Goal: Information Seeking & Learning: Find specific fact

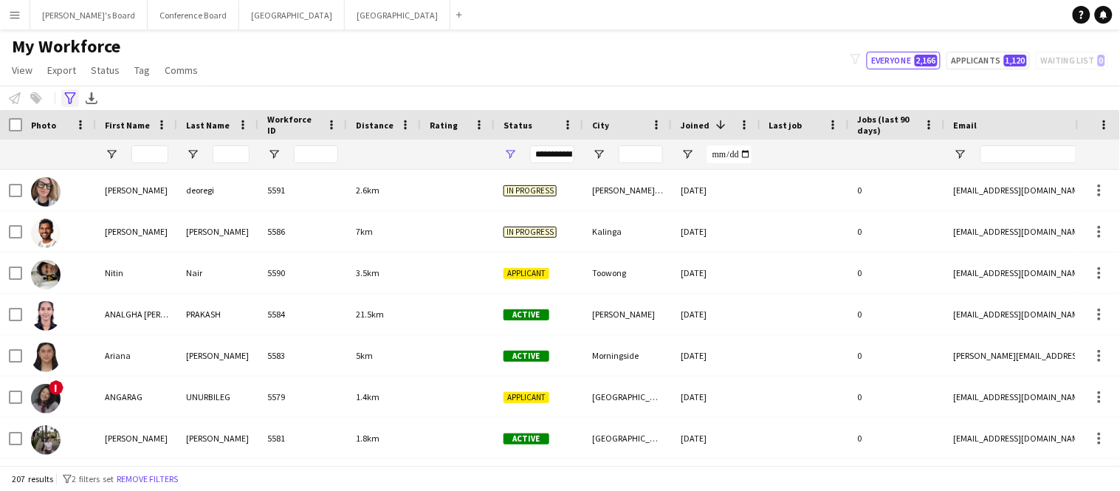
click at [65, 103] on icon "Advanced filters" at bounding box center [70, 98] width 12 height 12
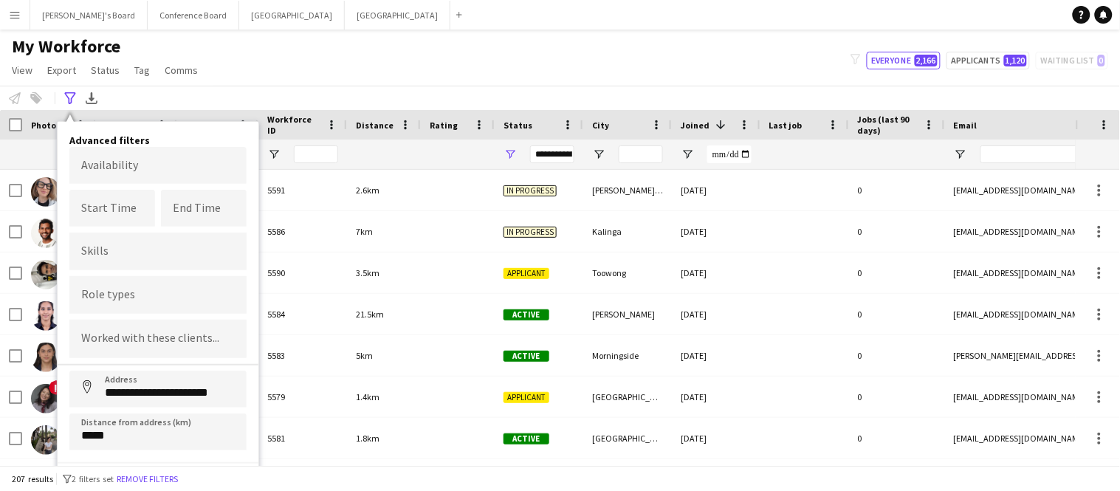
click at [498, 80] on div "My Workforce View Views Default view New view Update view Delete view Edit name…" at bounding box center [560, 60] width 1120 height 50
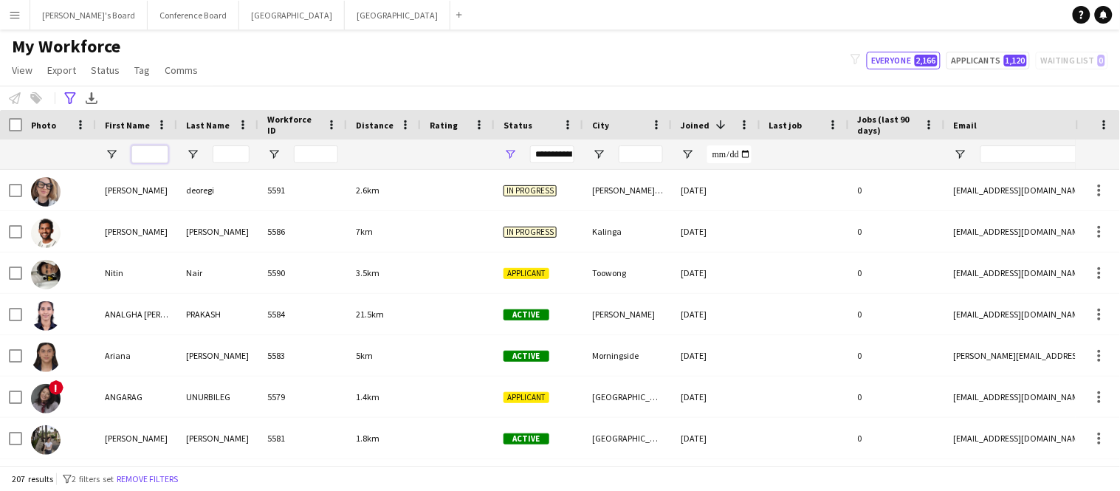
click at [164, 156] on input "First Name Filter Input" at bounding box center [149, 154] width 37 height 18
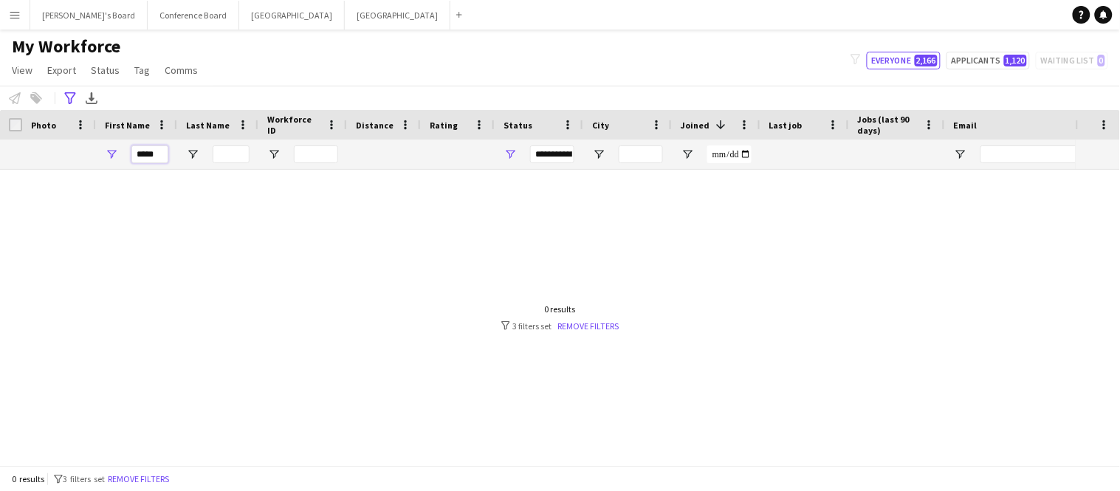
type input "*****"
click at [247, 154] on input "Last Name Filter Input" at bounding box center [231, 154] width 37 height 18
type input "**"
click at [598, 326] on link "Remove filters" at bounding box center [588, 325] width 61 height 11
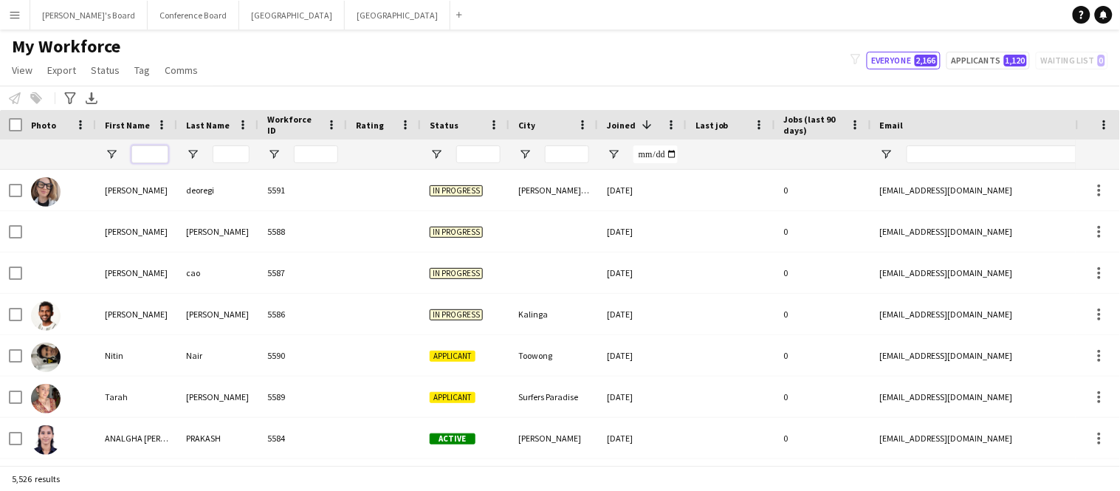
click at [156, 156] on input "First Name Filter Input" at bounding box center [149, 154] width 37 height 18
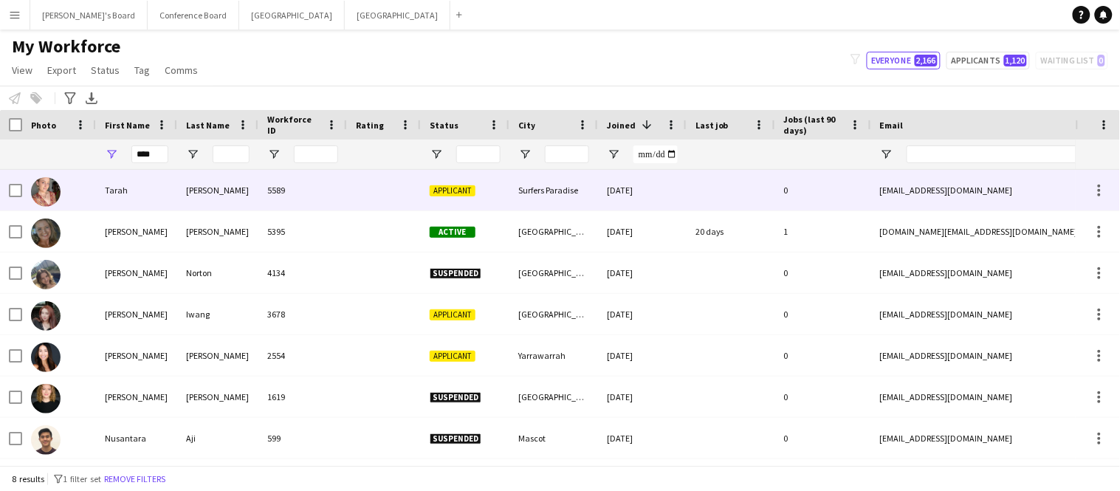
click at [208, 193] on div "[PERSON_NAME]" at bounding box center [217, 190] width 81 height 41
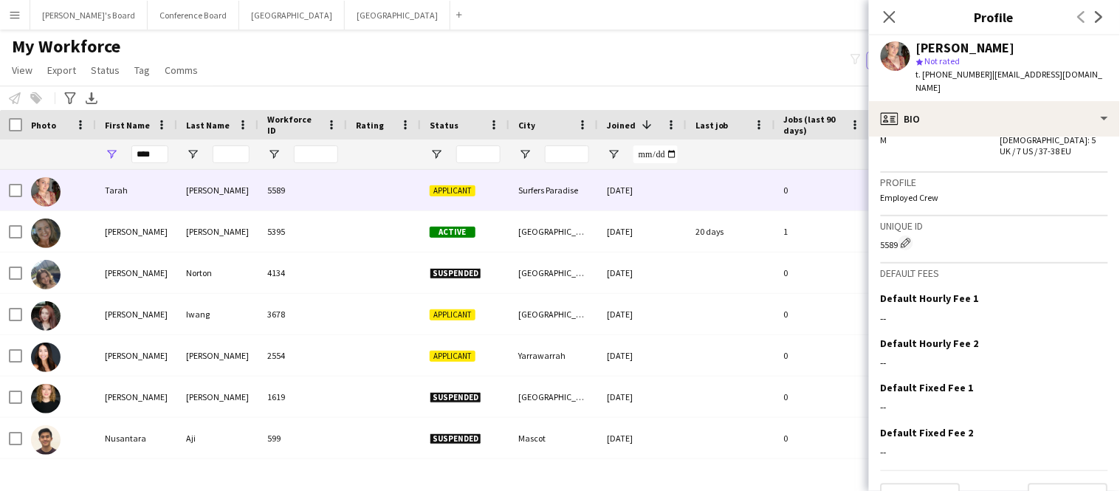
scroll to position [908, 0]
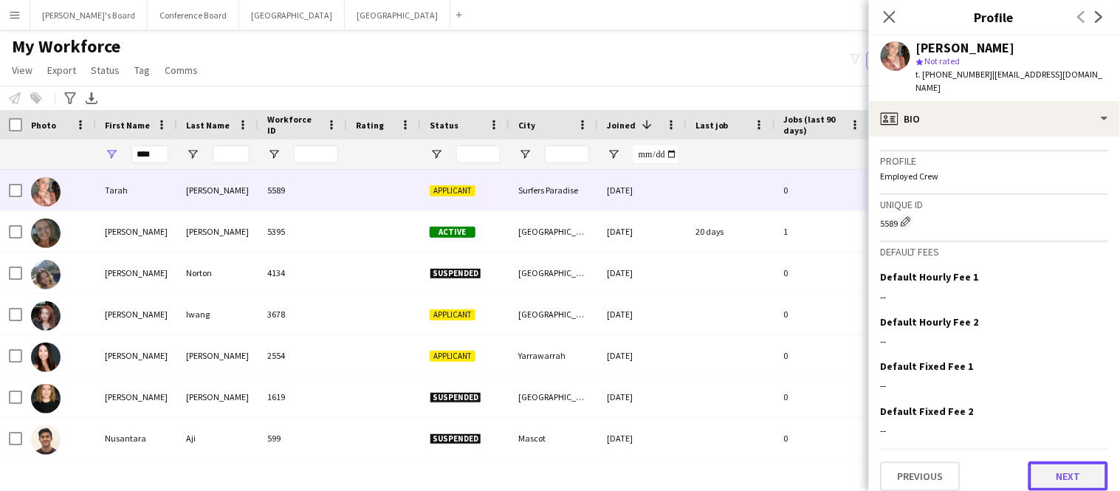
click at [1055, 471] on button "Next" at bounding box center [1068, 476] width 80 height 30
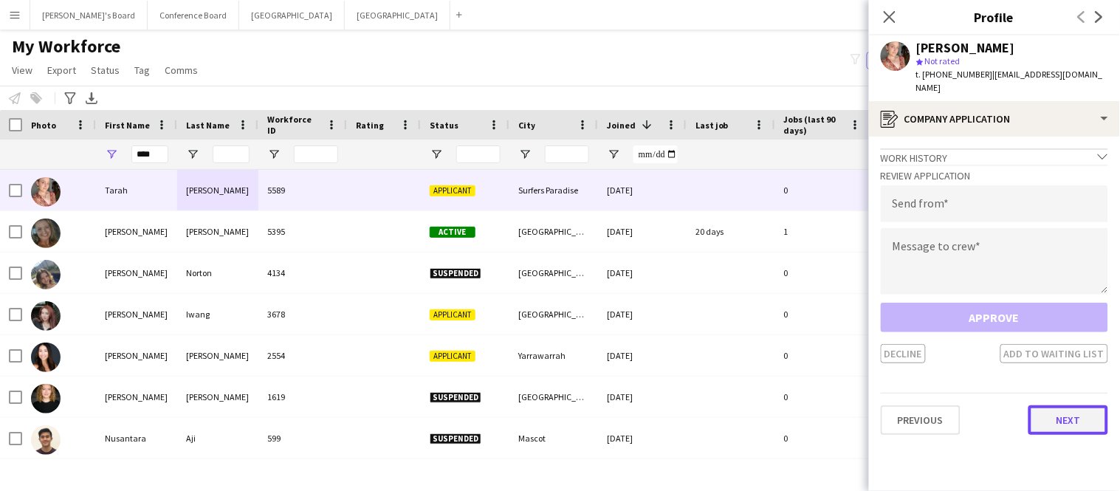
click at [1053, 406] on button "Next" at bounding box center [1068, 420] width 80 height 30
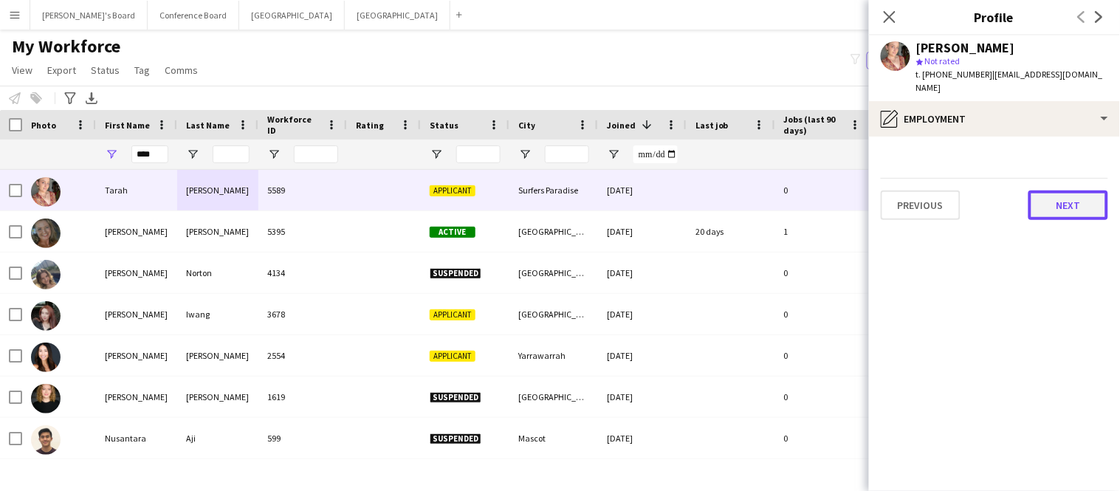
click at [1073, 197] on button "Next" at bounding box center [1068, 205] width 80 height 30
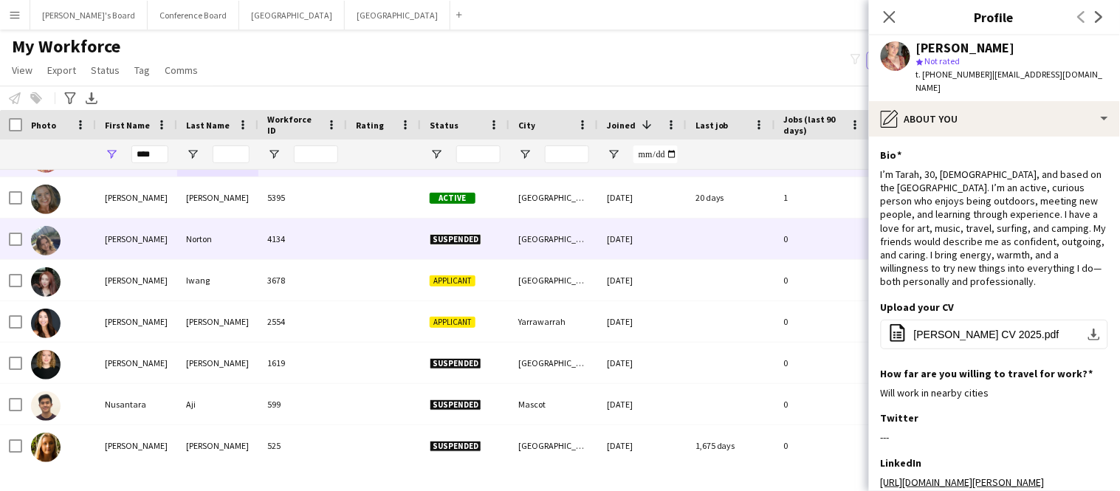
scroll to position [0, 0]
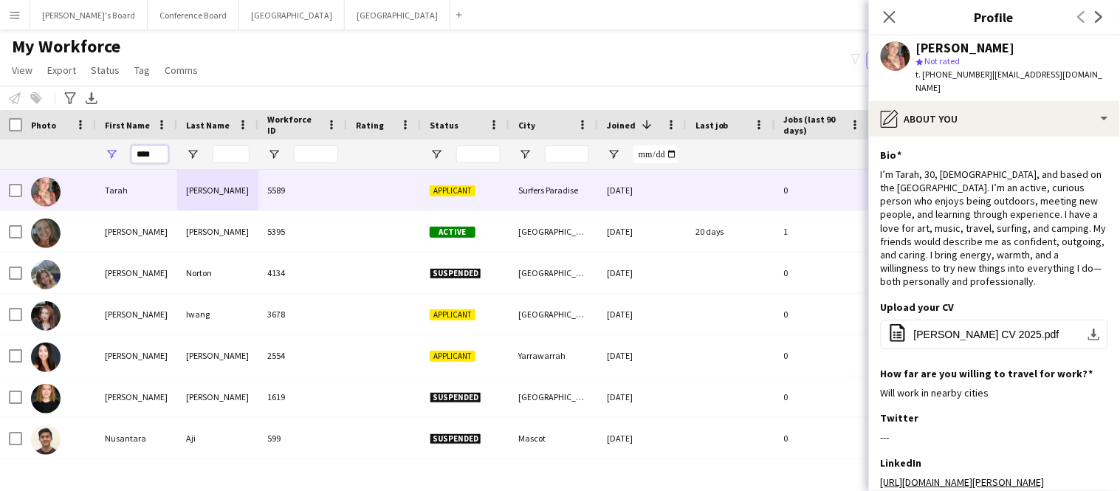
click at [157, 152] on input "****" at bounding box center [149, 154] width 37 height 18
type input "*"
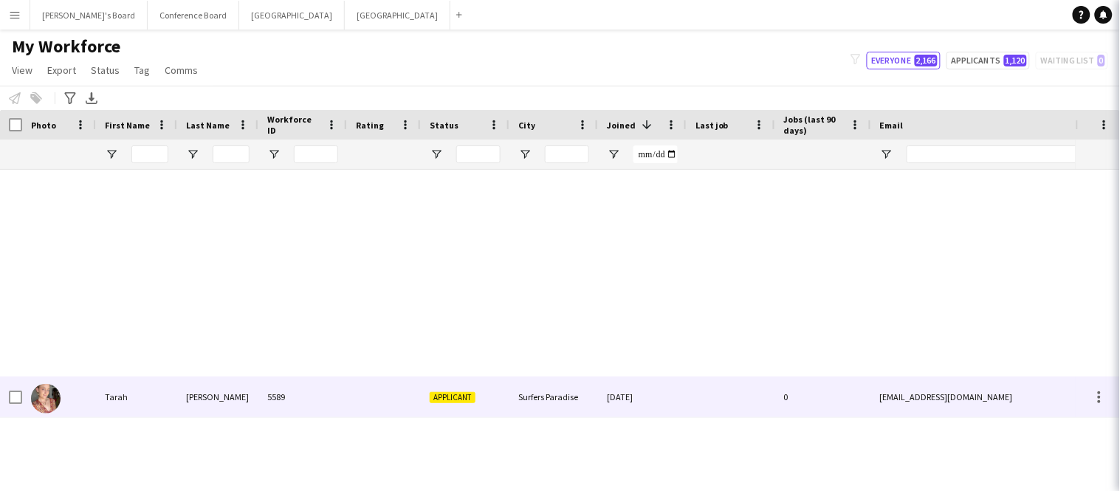
click at [1119, 21] on icon "Close pop-in" at bounding box center [1140, 17] width 14 height 14
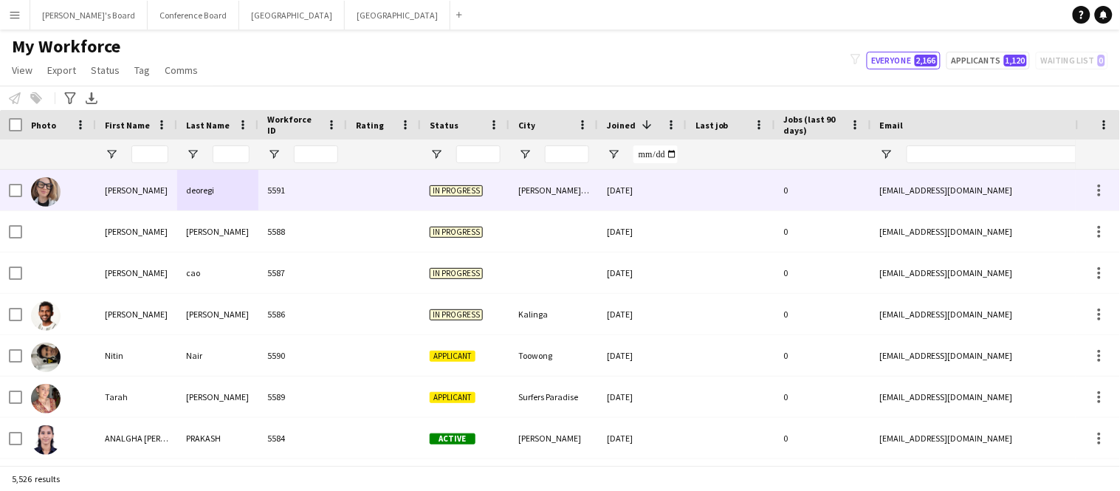
click at [236, 196] on div "deoregi" at bounding box center [217, 190] width 81 height 41
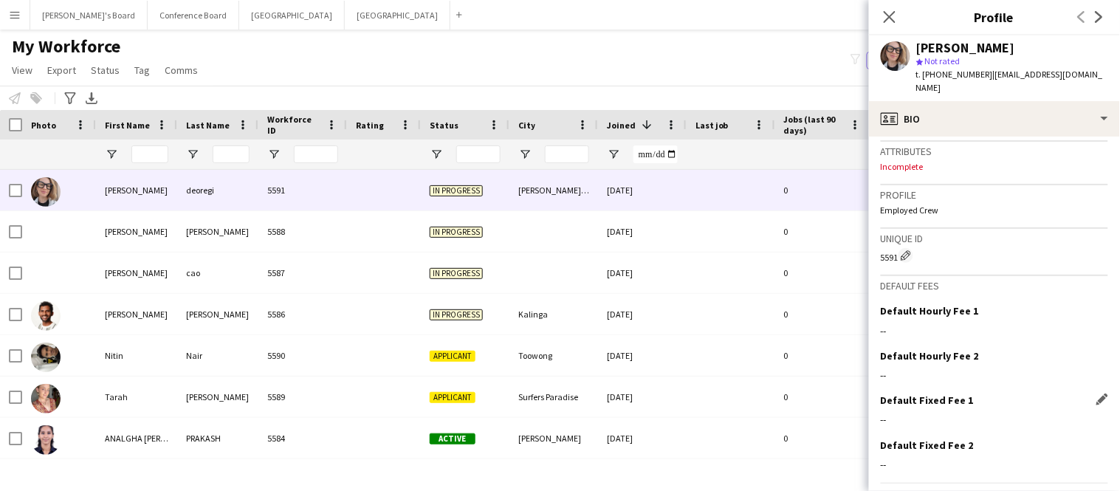
scroll to position [609, 0]
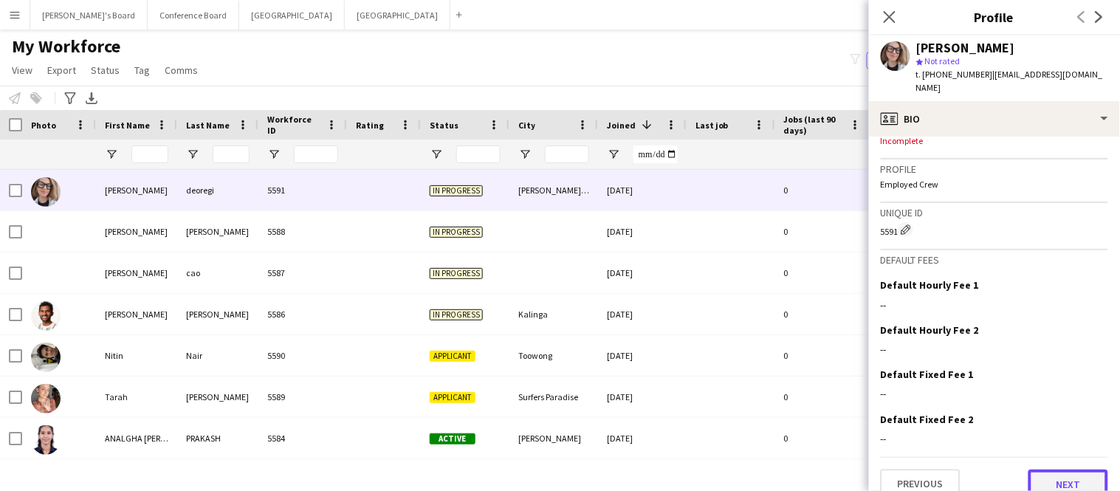
click at [1064, 469] on button "Next" at bounding box center [1068, 484] width 80 height 30
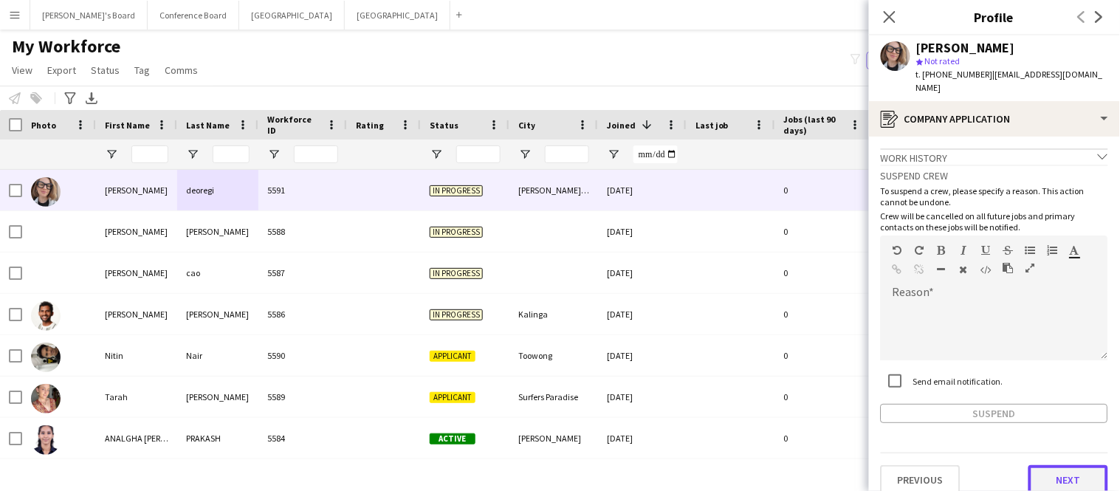
click at [1064, 468] on button "Next" at bounding box center [1068, 480] width 80 height 30
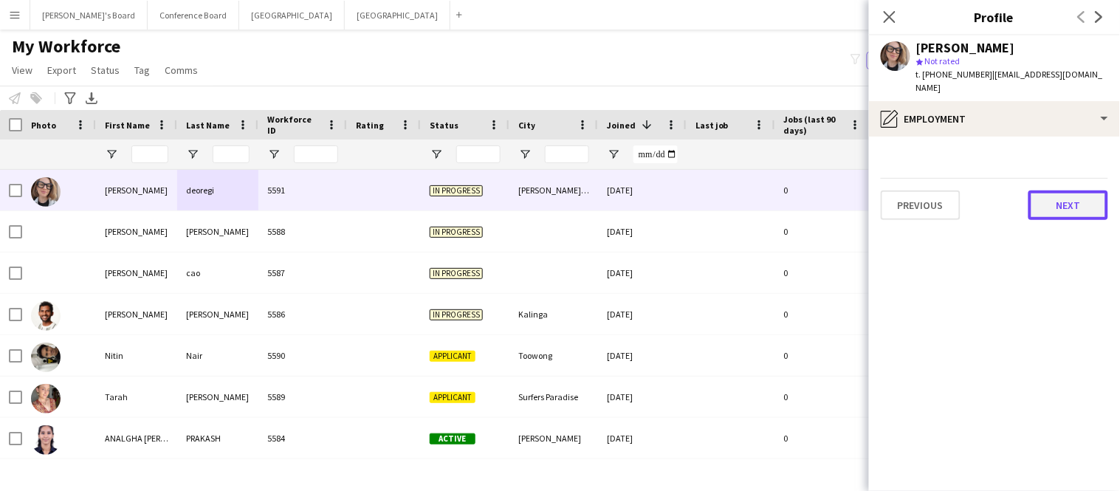
click at [1076, 190] on button "Next" at bounding box center [1068, 205] width 80 height 30
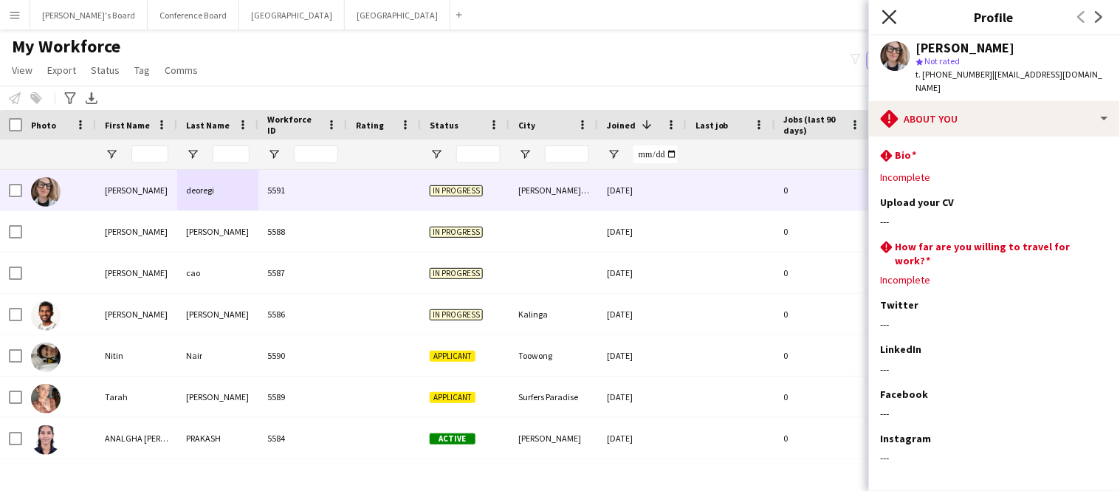
click at [892, 16] on icon "Close pop-in" at bounding box center [889, 17] width 14 height 14
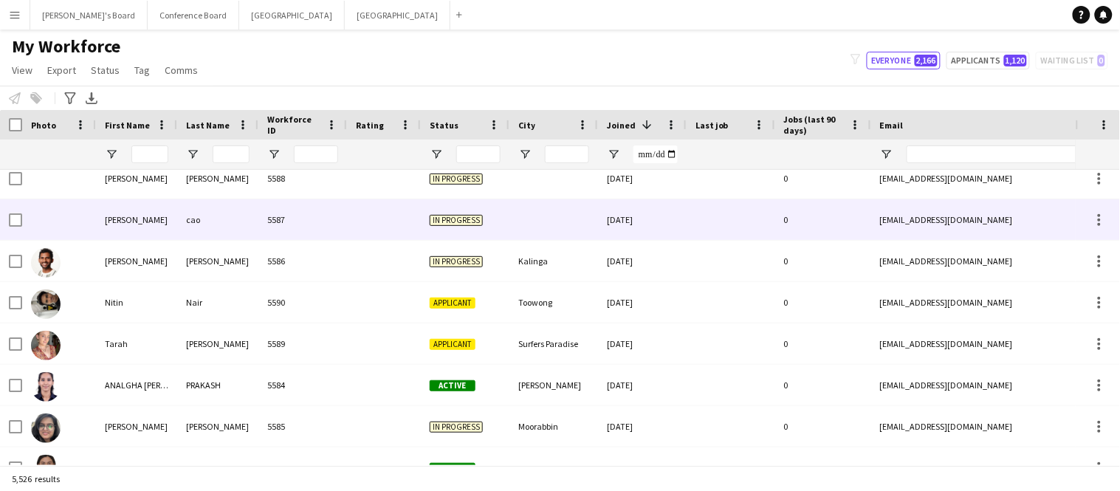
scroll to position [52, 0]
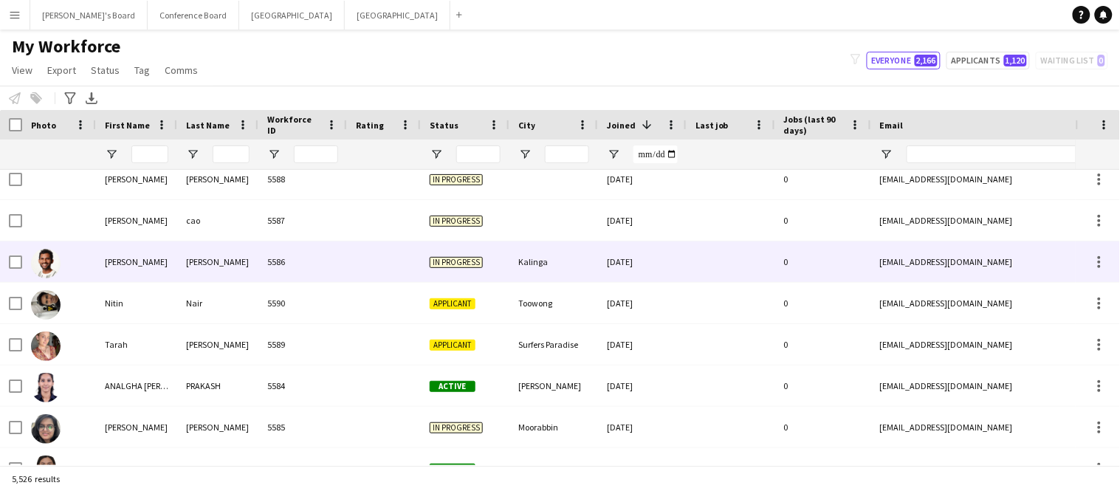
click at [177, 266] on div "[PERSON_NAME]" at bounding box center [217, 261] width 81 height 41
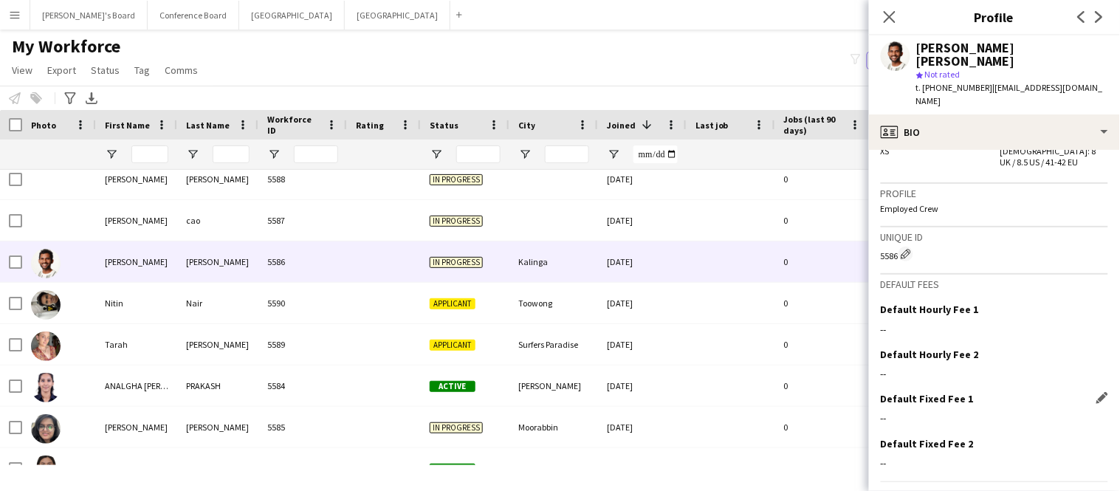
scroll to position [703, 0]
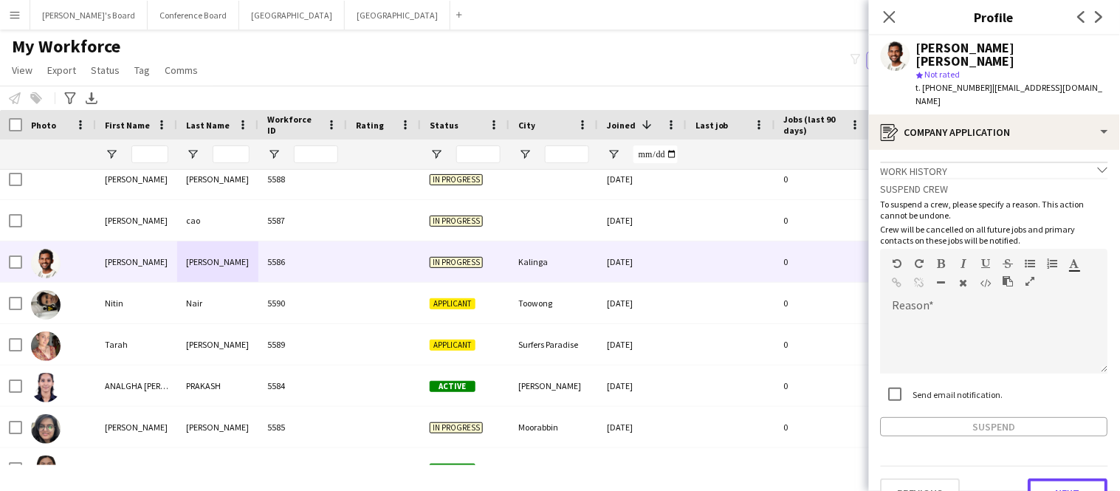
click at [1062, 478] on button "Next" at bounding box center [1068, 493] width 80 height 30
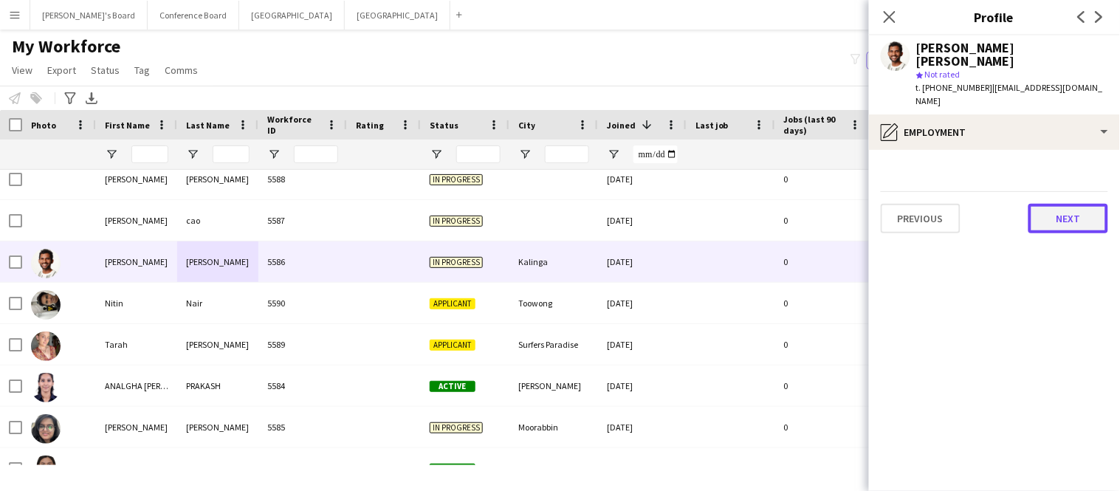
click at [1053, 204] on button "Next" at bounding box center [1068, 219] width 80 height 30
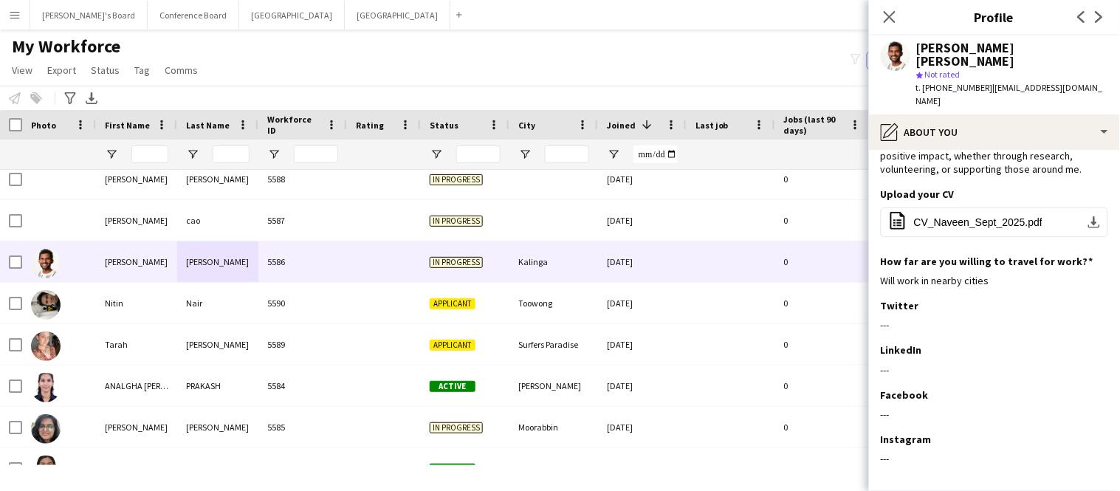
scroll to position [153, 0]
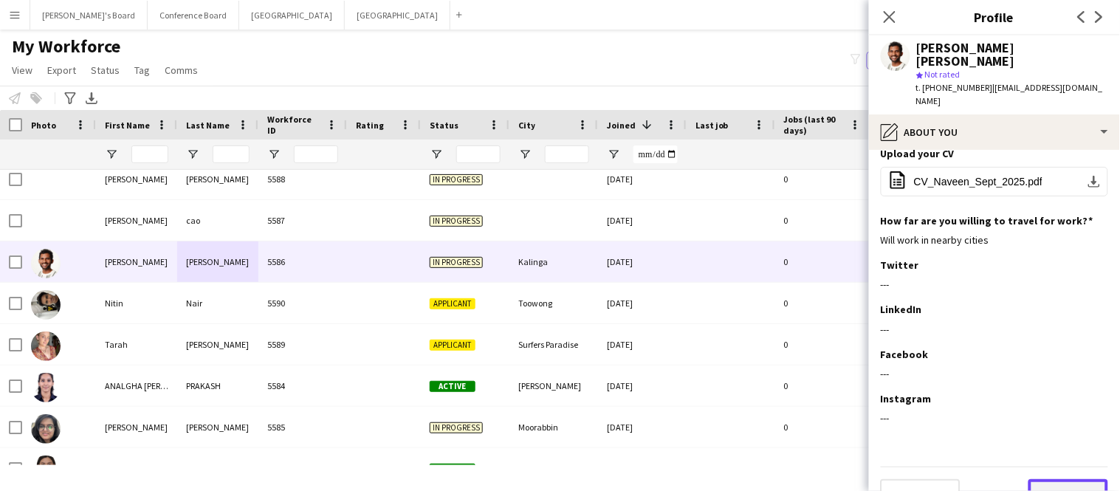
click at [1049, 479] on button "Next" at bounding box center [1068, 494] width 80 height 30
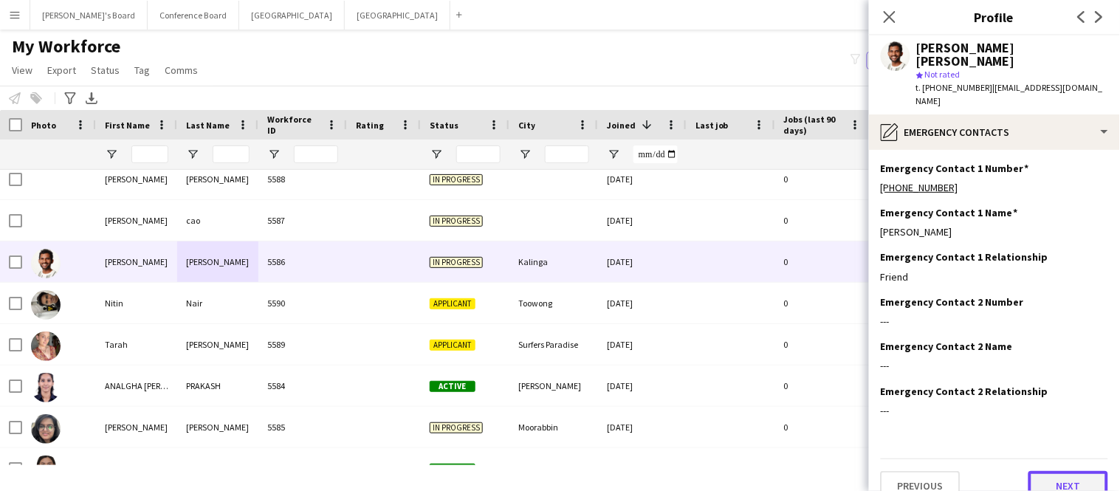
click at [1049, 471] on button "Next" at bounding box center [1068, 486] width 80 height 30
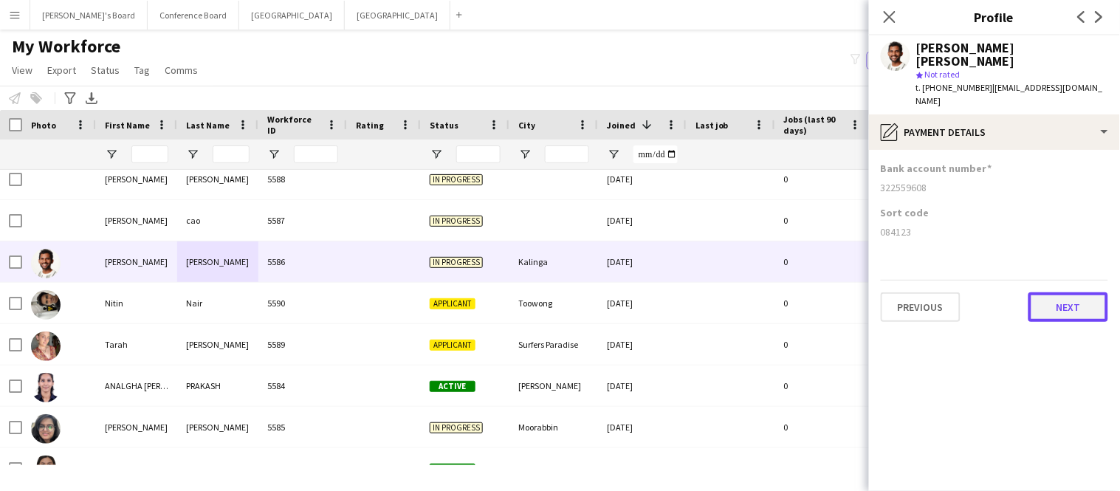
click at [1070, 292] on button "Next" at bounding box center [1068, 307] width 80 height 30
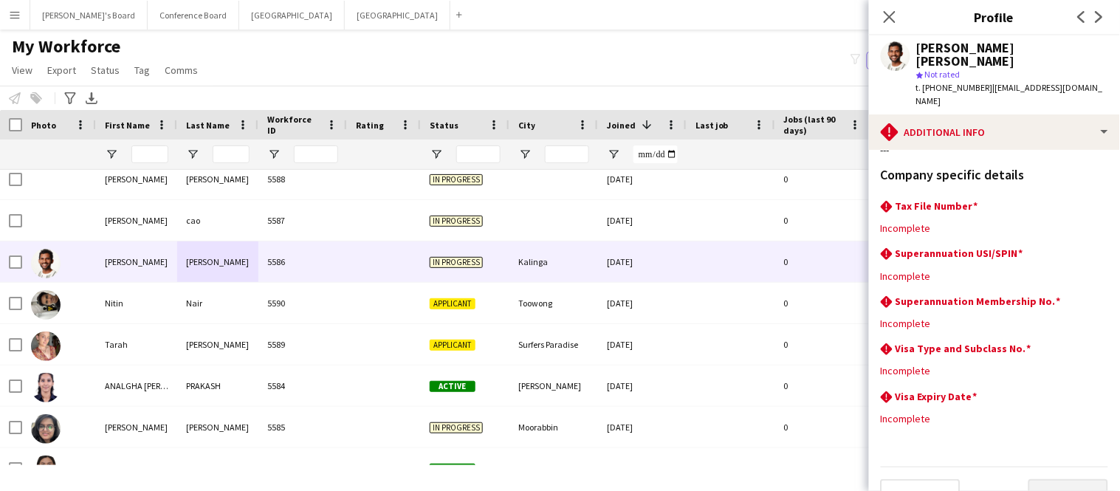
scroll to position [134, 0]
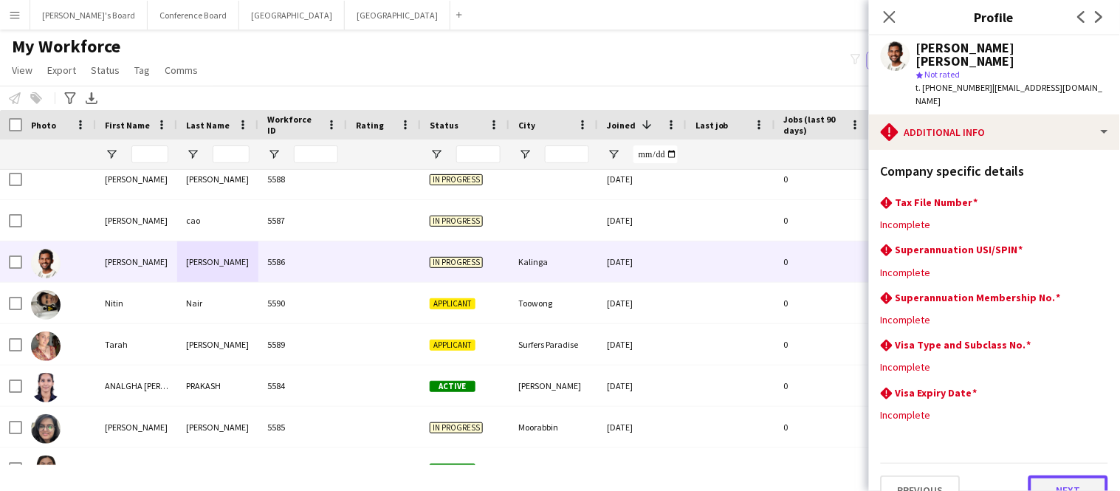
click at [1040, 475] on button "Next" at bounding box center [1068, 490] width 80 height 30
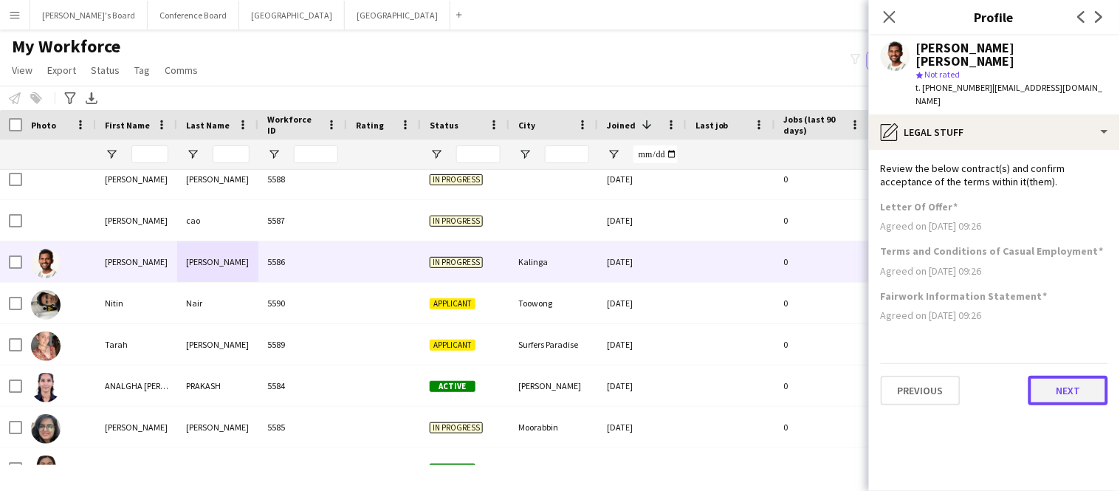
click at [1052, 376] on button "Next" at bounding box center [1068, 391] width 80 height 30
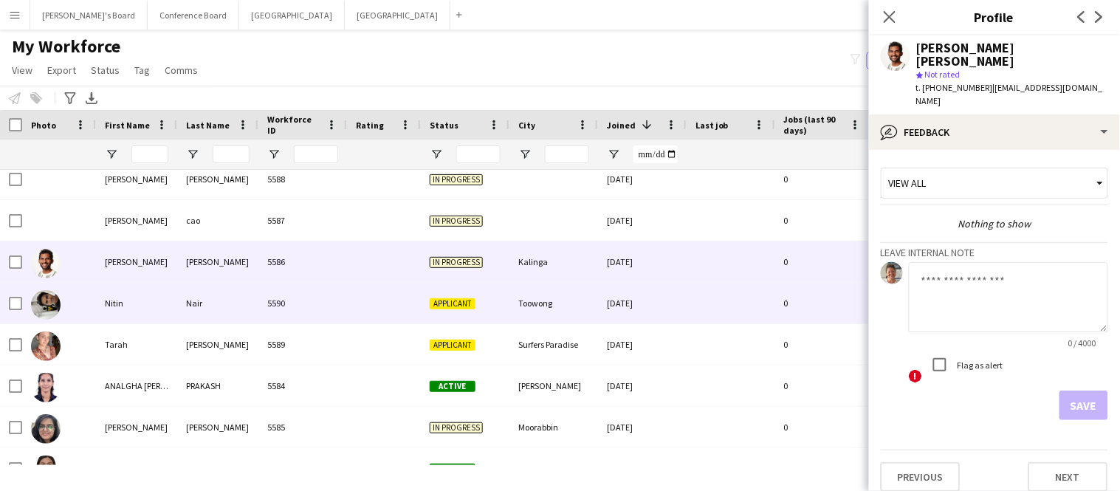
click at [188, 306] on div "Nair" at bounding box center [217, 303] width 81 height 41
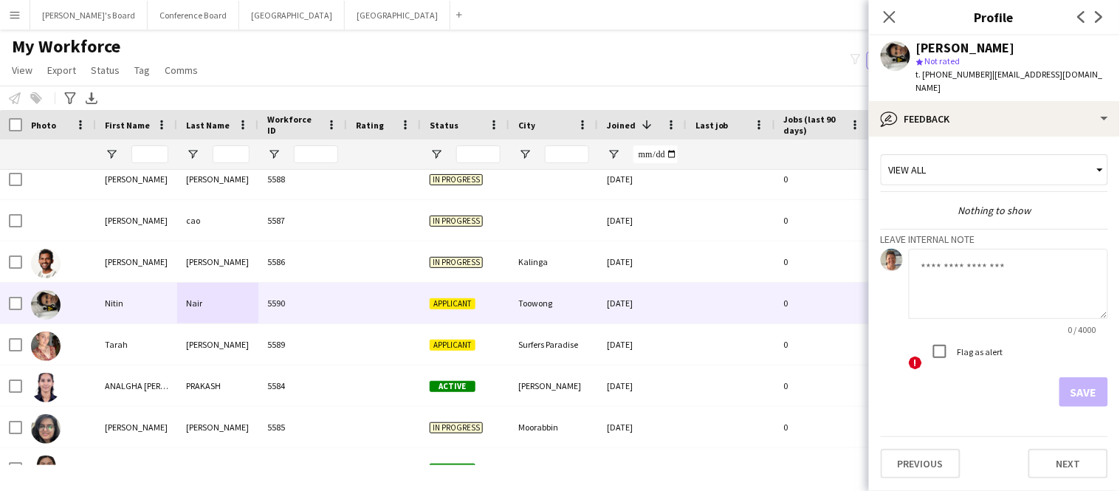
click at [1057, 467] on app-crew-profile-feedback-tab "View all Nothing to show Leave internal note 0 / 4000 ! Flag as alert Save Prev…" at bounding box center [994, 314] width 251 height 354
click at [1056, 449] on button "Next" at bounding box center [1068, 464] width 80 height 30
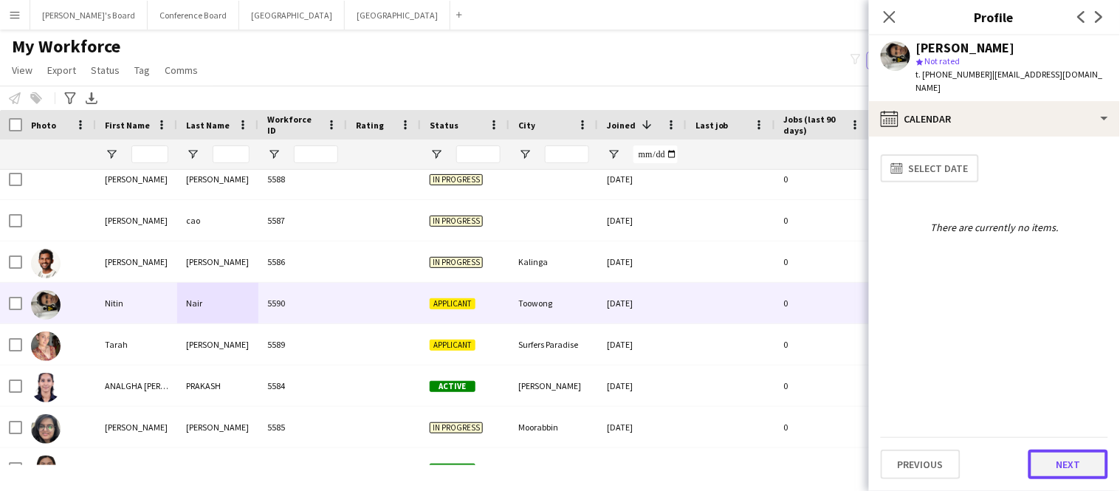
click at [1056, 468] on button "Next" at bounding box center [1068, 465] width 80 height 30
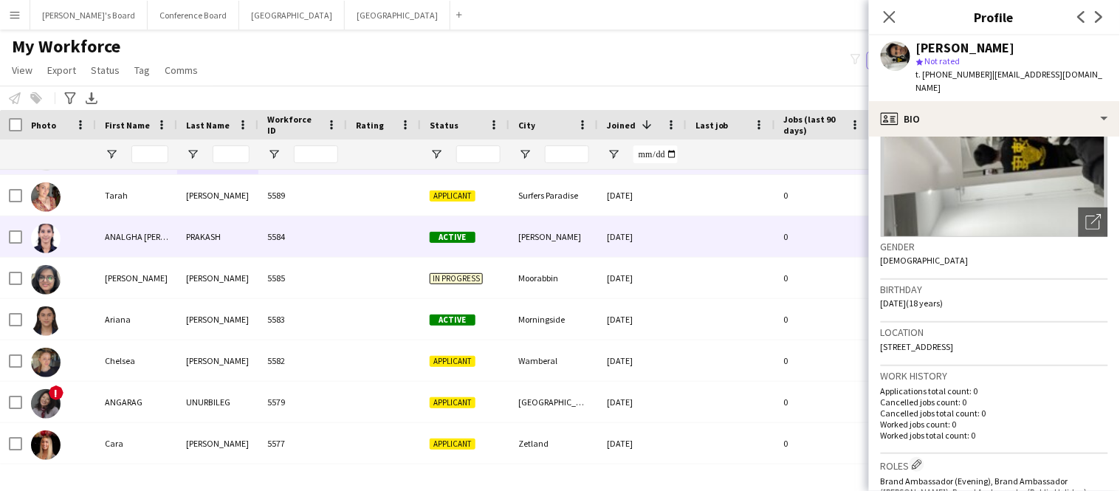
scroll to position [204, 0]
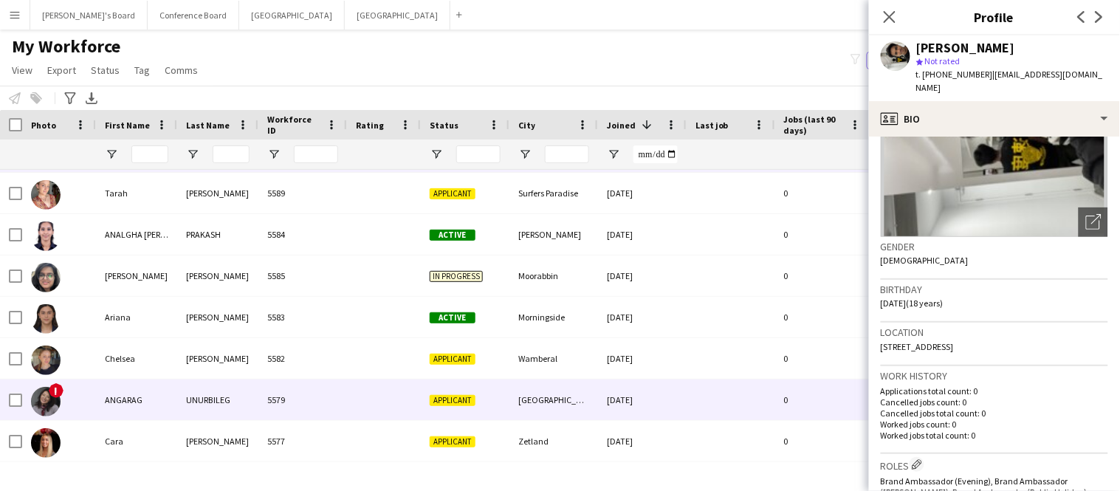
click at [159, 399] on div "ANGARAG" at bounding box center [136, 399] width 81 height 41
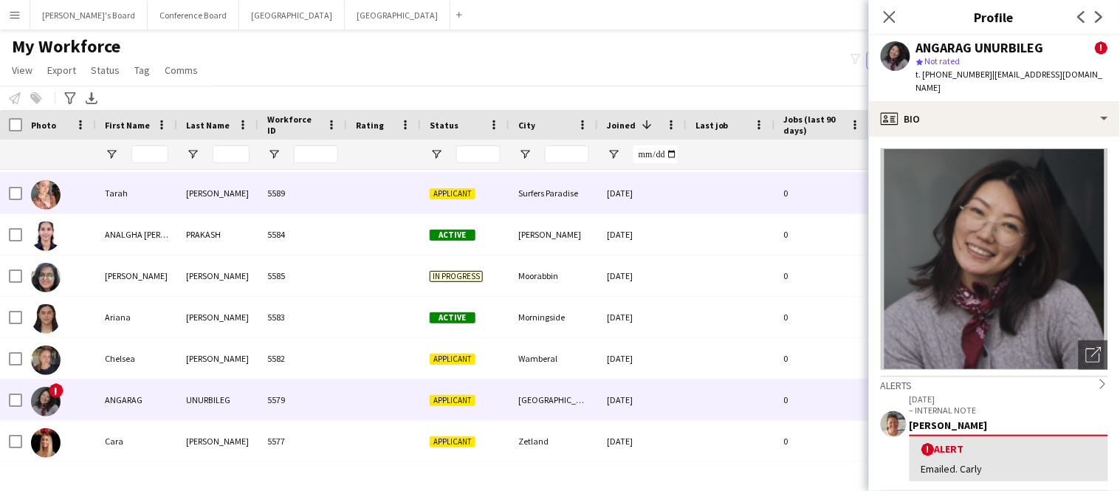
click at [247, 190] on div "[PERSON_NAME]" at bounding box center [217, 193] width 81 height 41
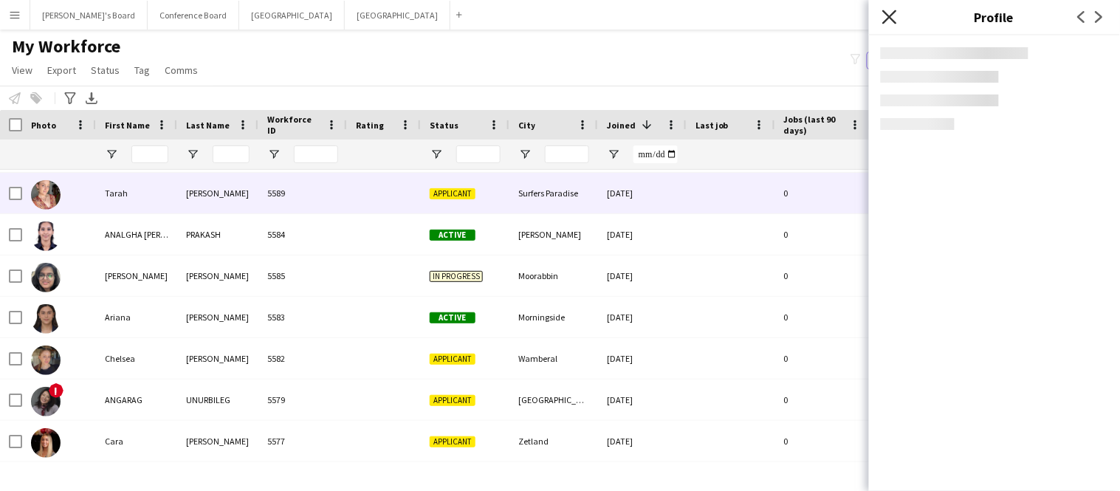
click at [889, 19] on icon "Close pop-in" at bounding box center [889, 17] width 14 height 14
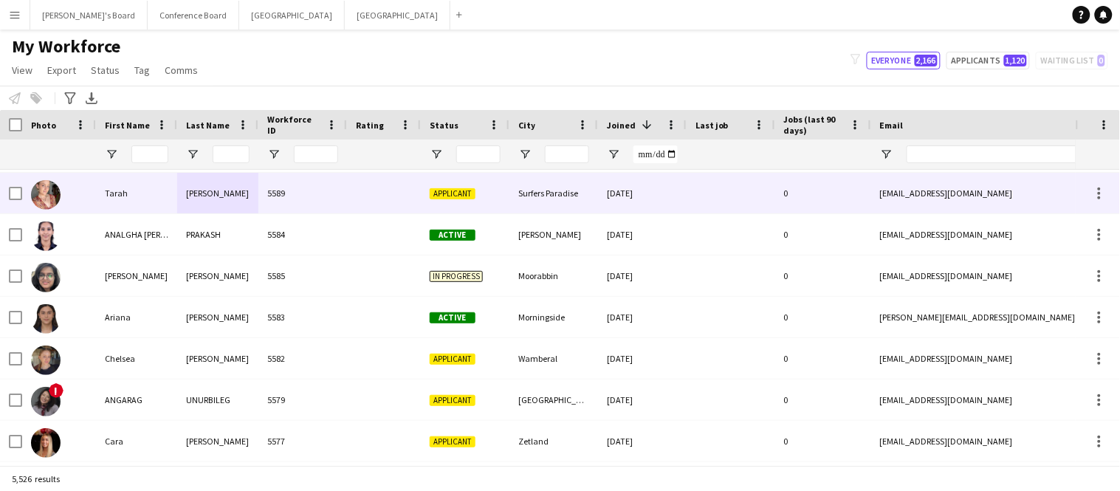
click at [698, 189] on div at bounding box center [731, 193] width 89 height 41
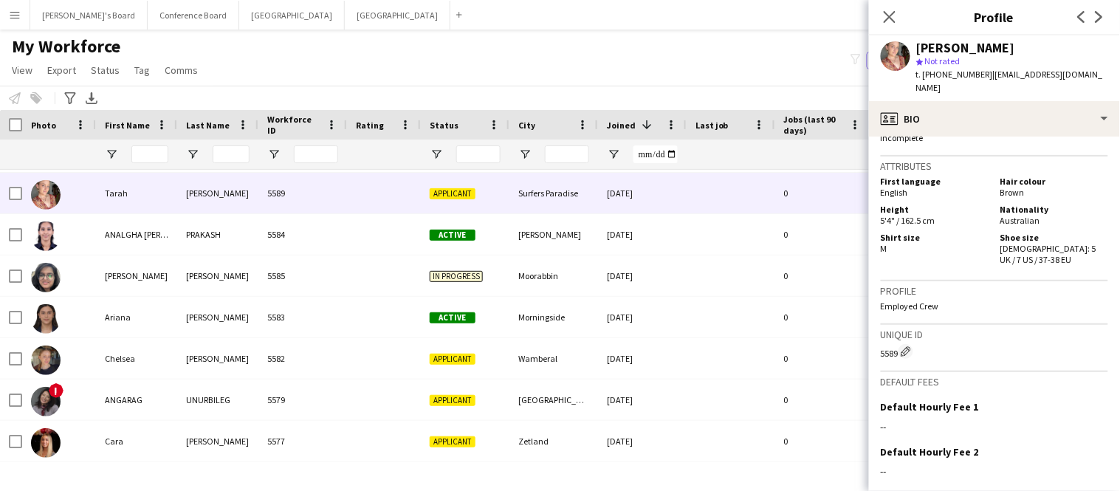
scroll to position [908, 0]
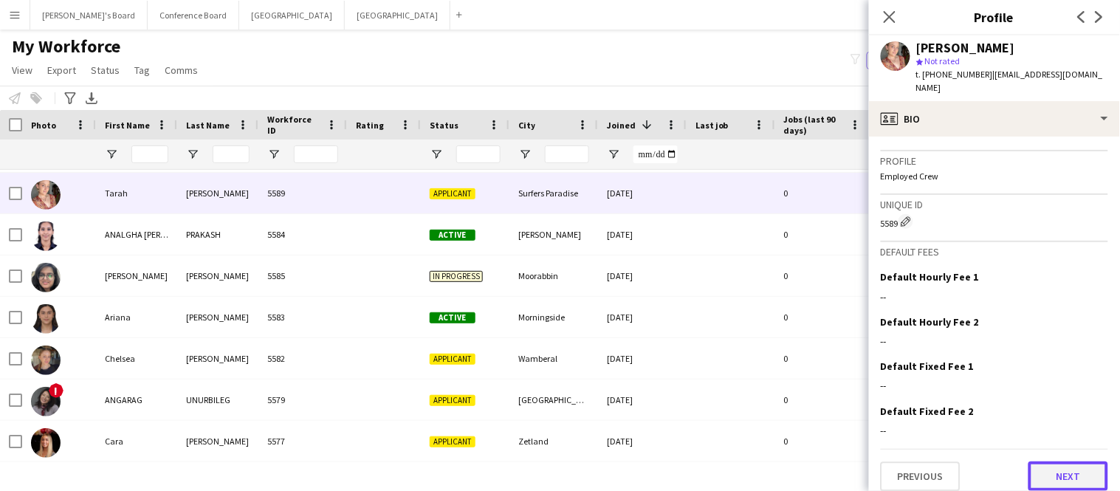
click at [1054, 466] on button "Next" at bounding box center [1068, 476] width 80 height 30
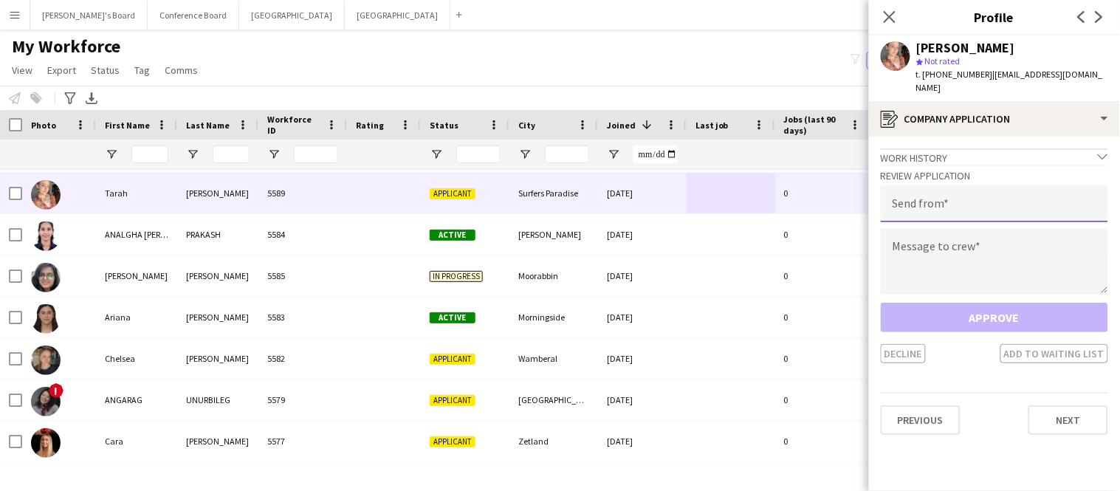
click at [1042, 202] on input "email" at bounding box center [994, 203] width 227 height 37
type input "**********"
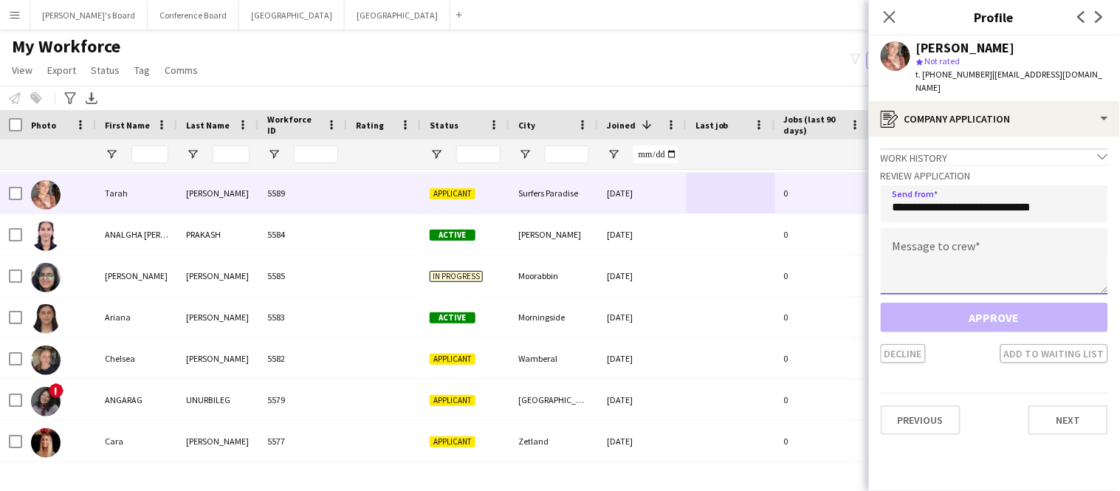
click at [1042, 235] on textarea at bounding box center [994, 261] width 227 height 66
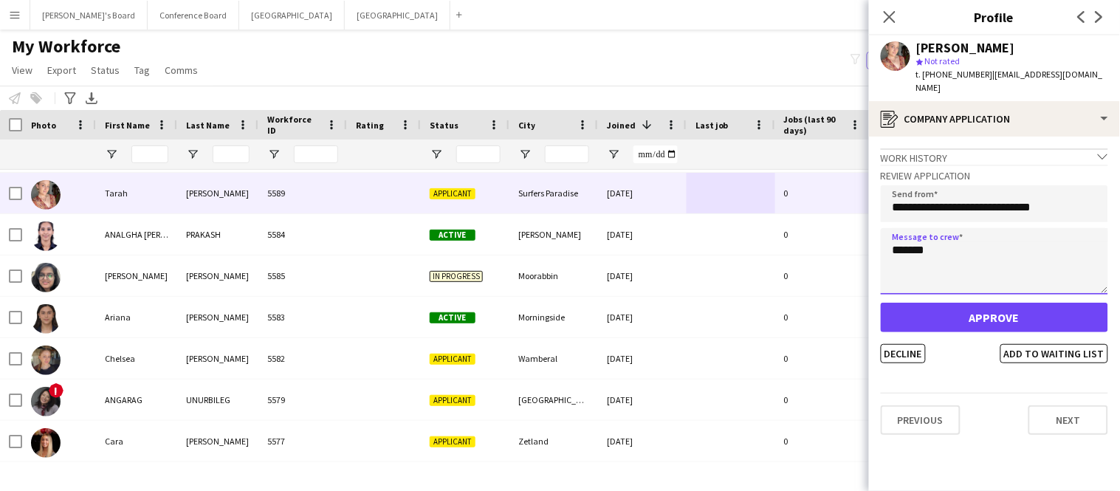
type textarea "*******"
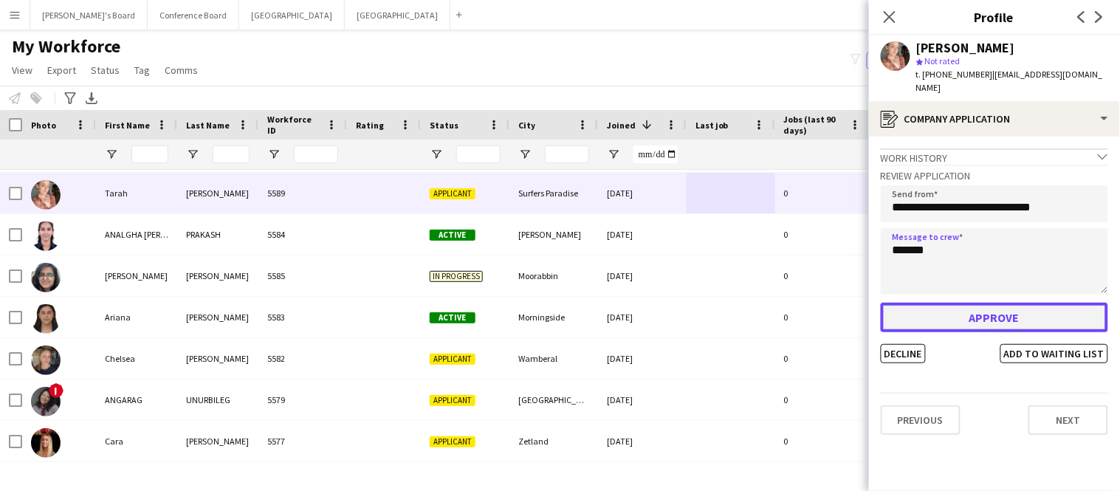
click at [1052, 303] on button "Approve" at bounding box center [994, 318] width 227 height 30
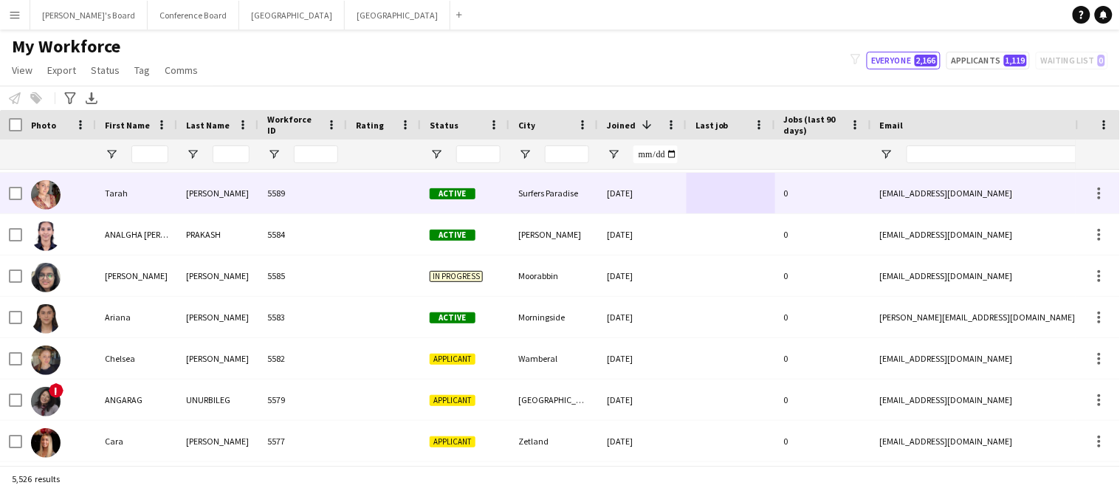
click at [923, 203] on div "[EMAIL_ADDRESS][DOMAIN_NAME]" at bounding box center [1018, 193] width 295 height 41
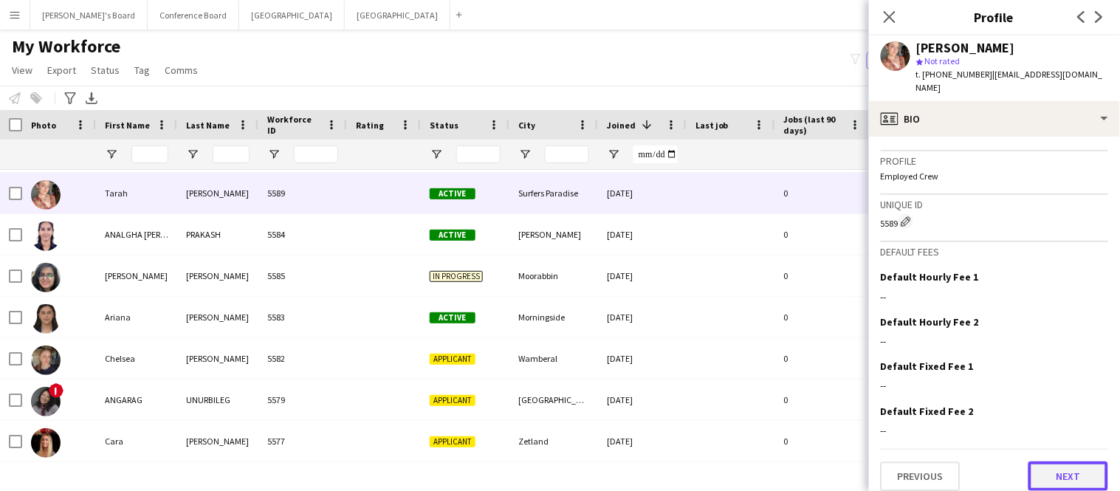
click at [1076, 471] on button "Next" at bounding box center [1068, 476] width 80 height 30
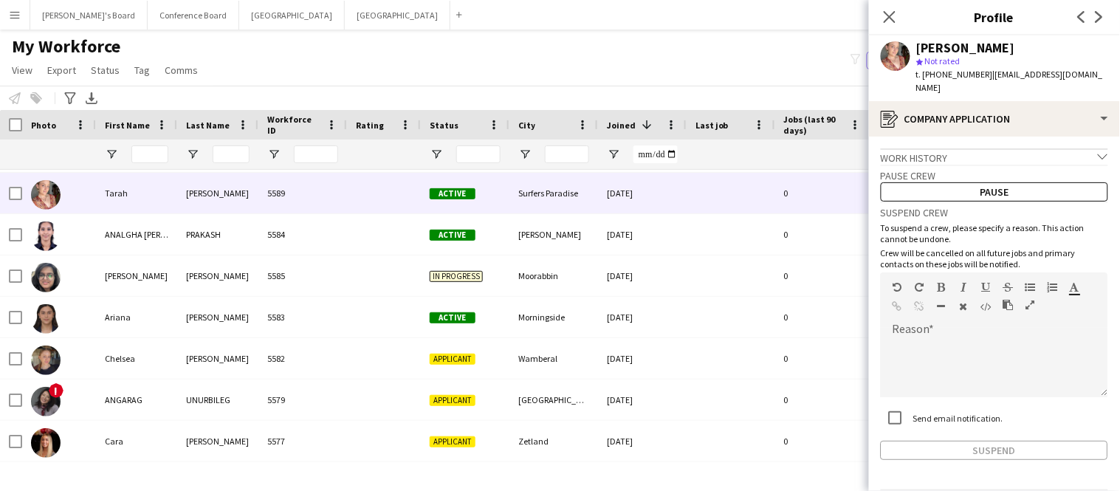
scroll to position [38, 0]
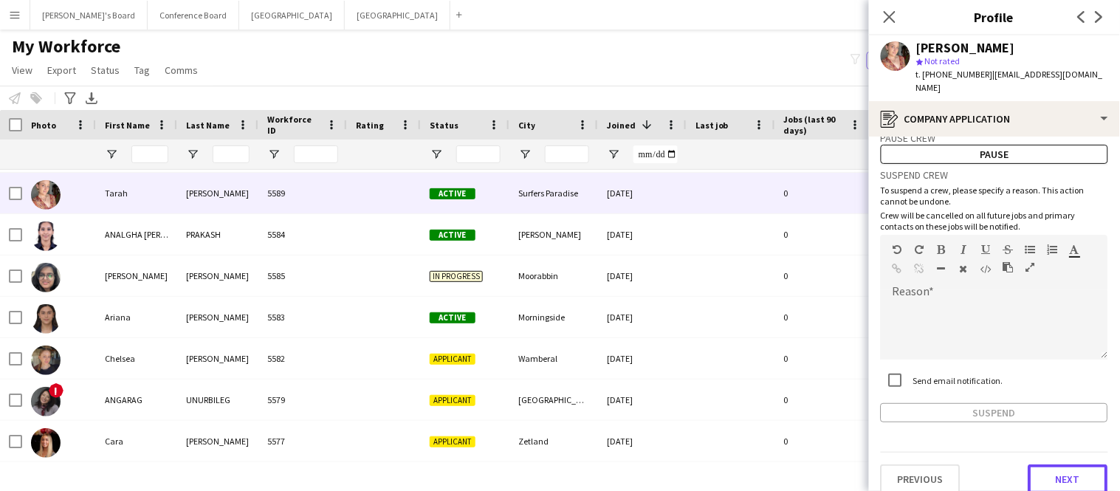
click at [1076, 471] on button "Next" at bounding box center [1068, 479] width 80 height 30
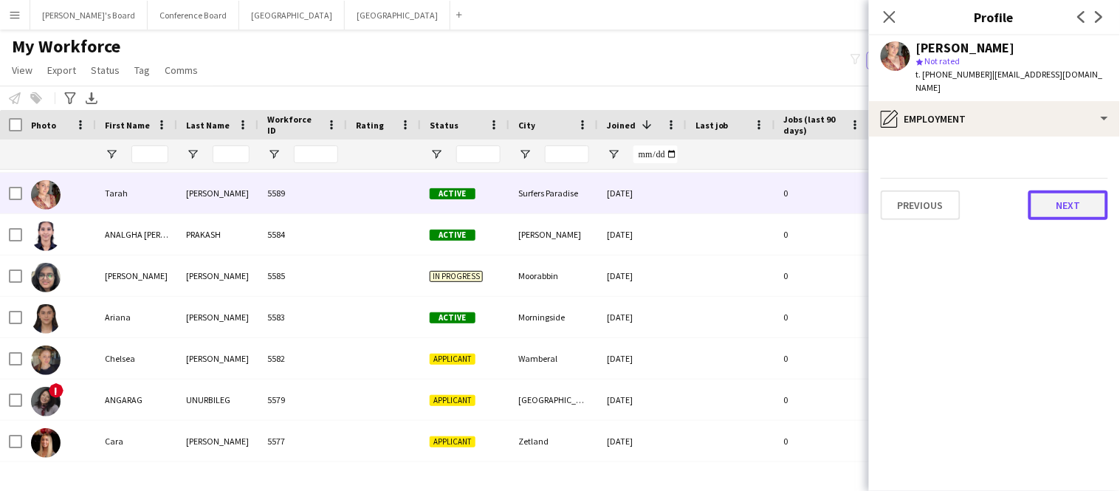
click at [1039, 190] on button "Next" at bounding box center [1068, 205] width 80 height 30
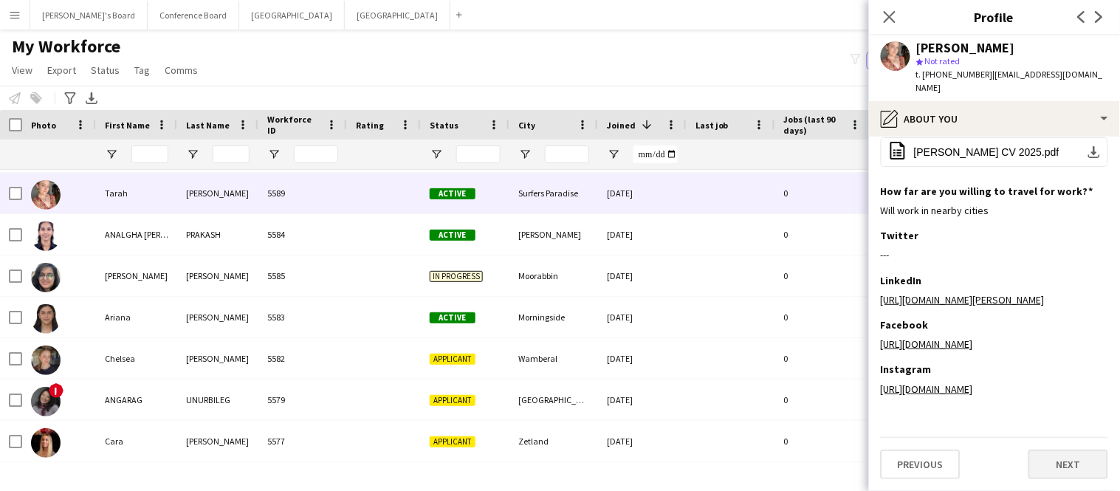
scroll to position [233, 0]
click at [1063, 469] on button "Next" at bounding box center [1068, 465] width 80 height 30
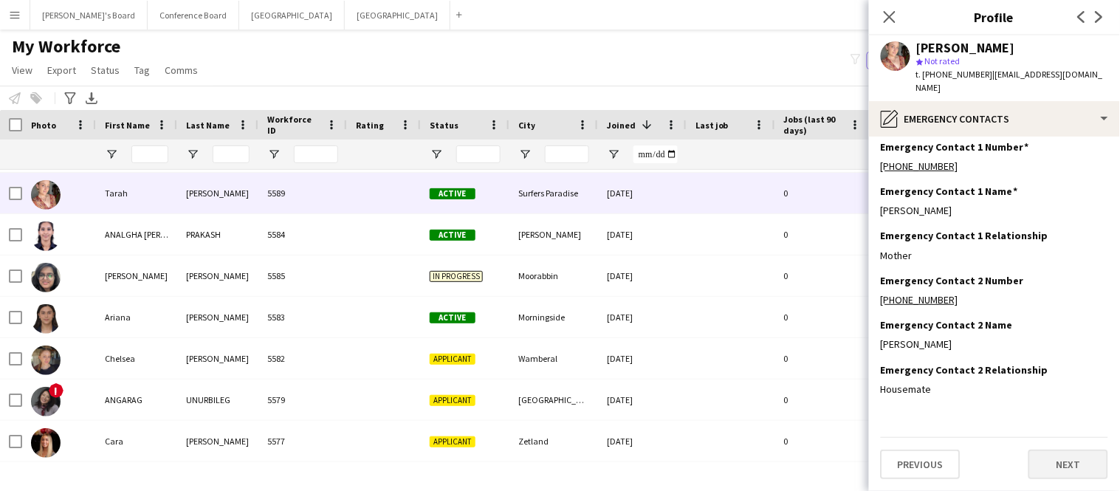
scroll to position [0, 0]
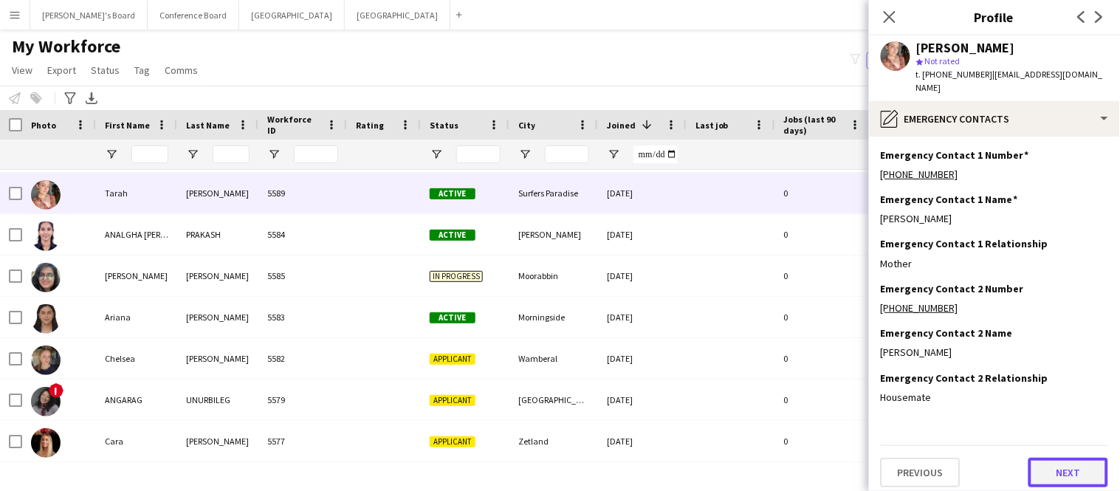
click at [1063, 469] on button "Next" at bounding box center [1068, 473] width 80 height 30
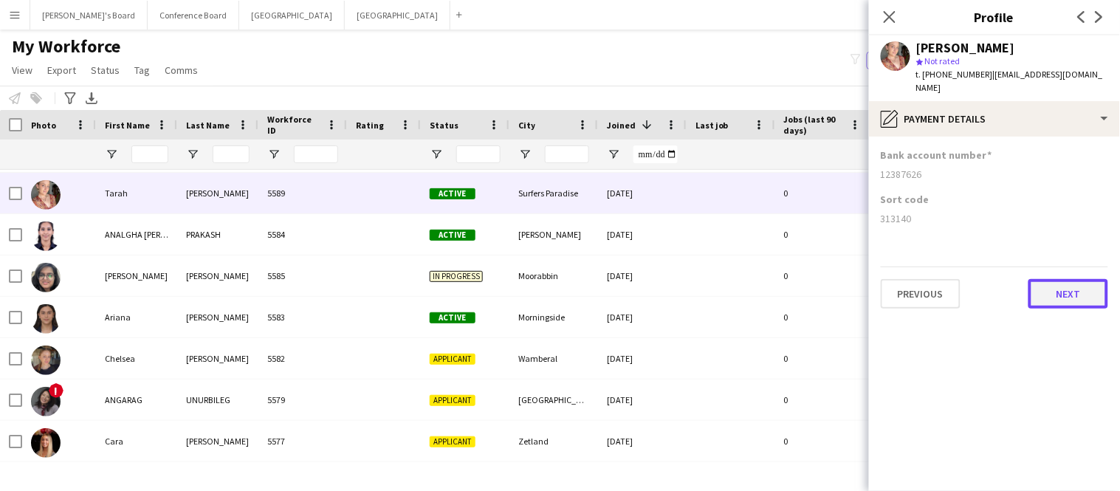
click at [1053, 279] on button "Next" at bounding box center [1068, 294] width 80 height 30
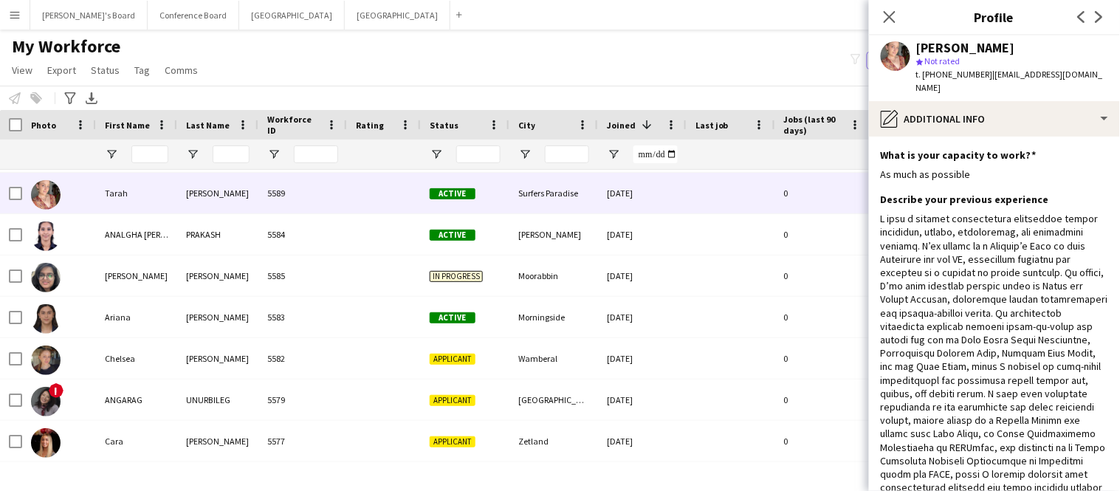
scroll to position [395, 0]
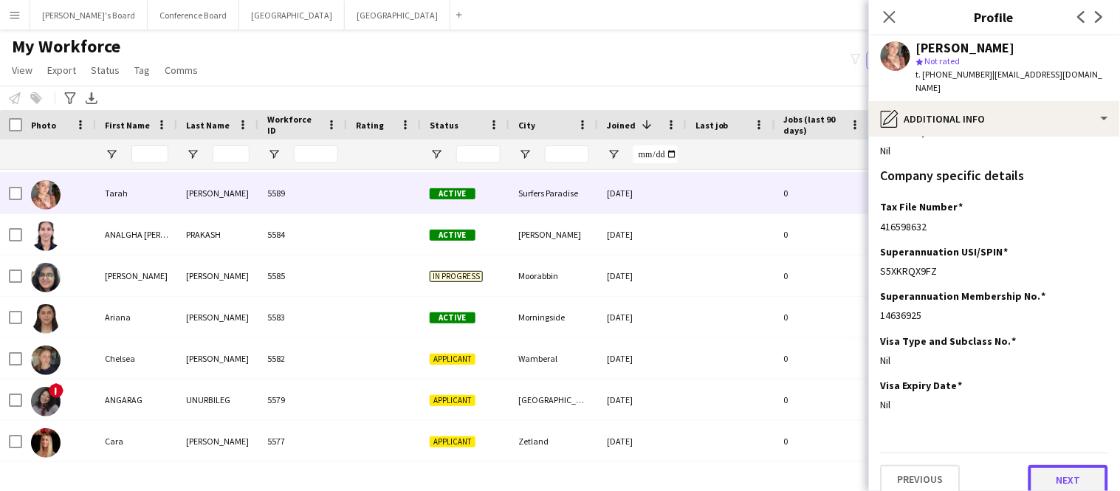
click at [1061, 469] on button "Next" at bounding box center [1068, 480] width 80 height 30
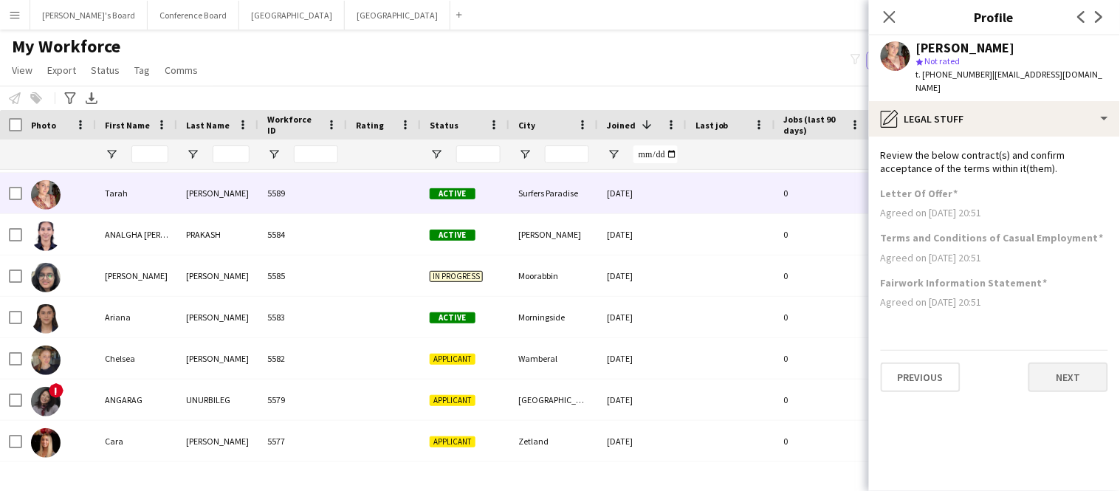
scroll to position [0, 0]
click at [1067, 362] on button "Next" at bounding box center [1068, 377] width 80 height 30
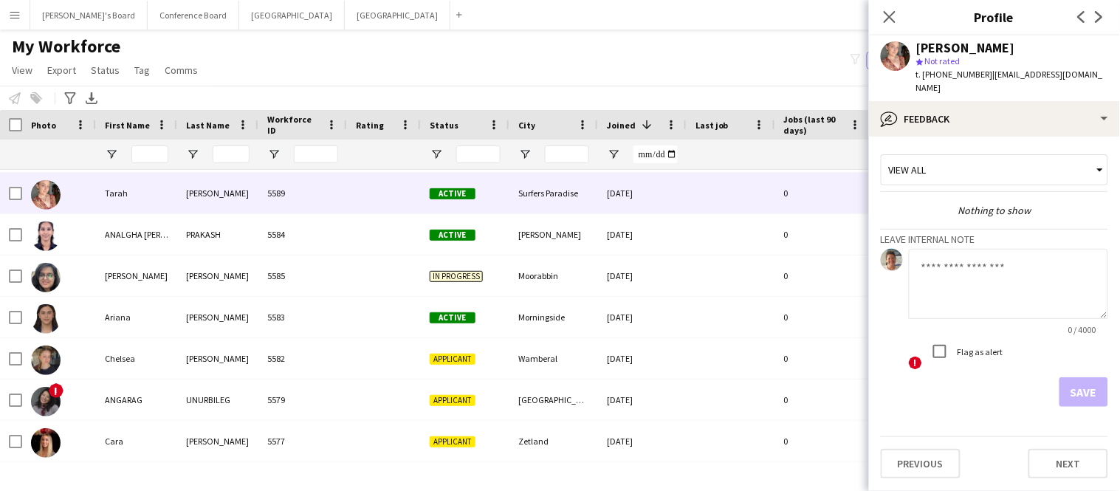
click at [1004, 272] on textarea at bounding box center [1008, 284] width 199 height 70
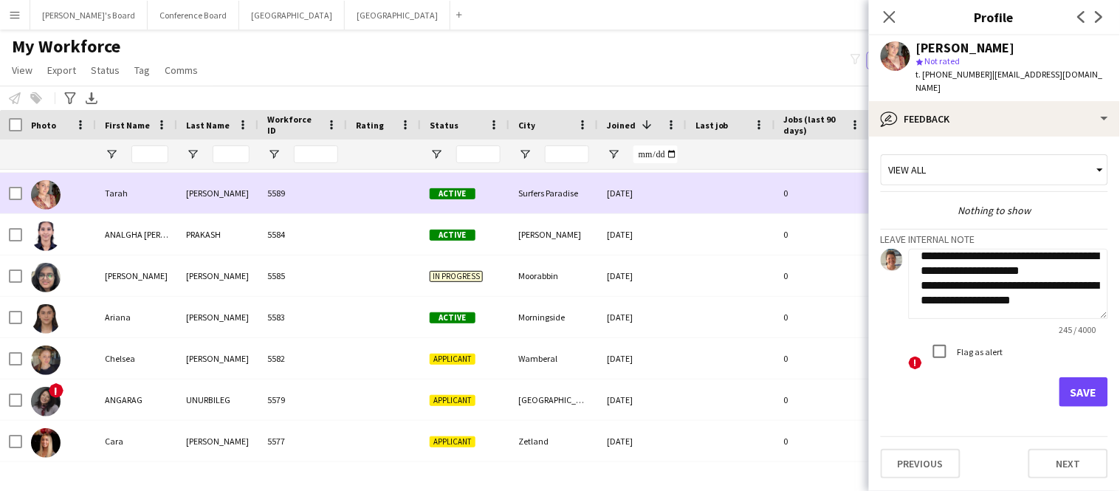
scroll to position [89, 0]
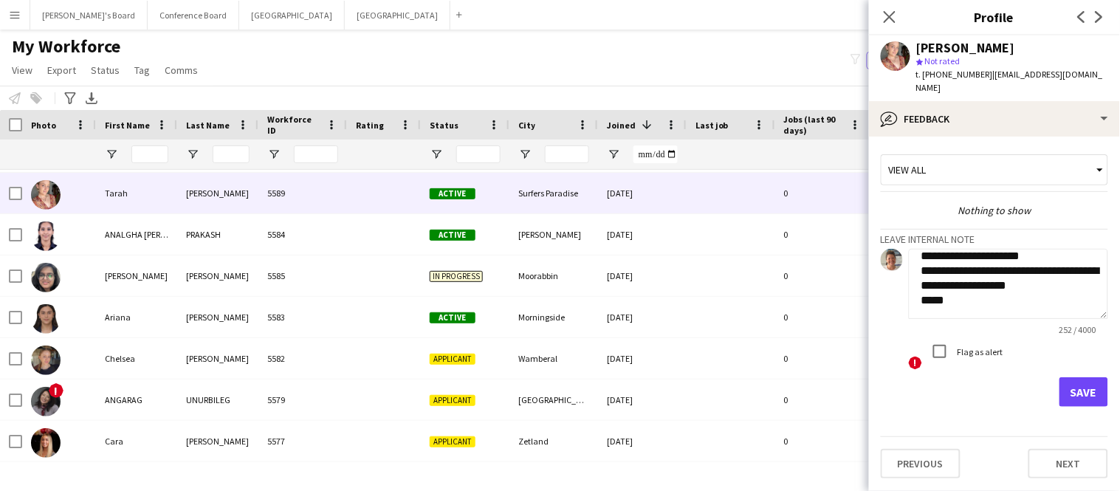
type textarea "**********"
click at [1077, 386] on button "Save" at bounding box center [1083, 392] width 49 height 30
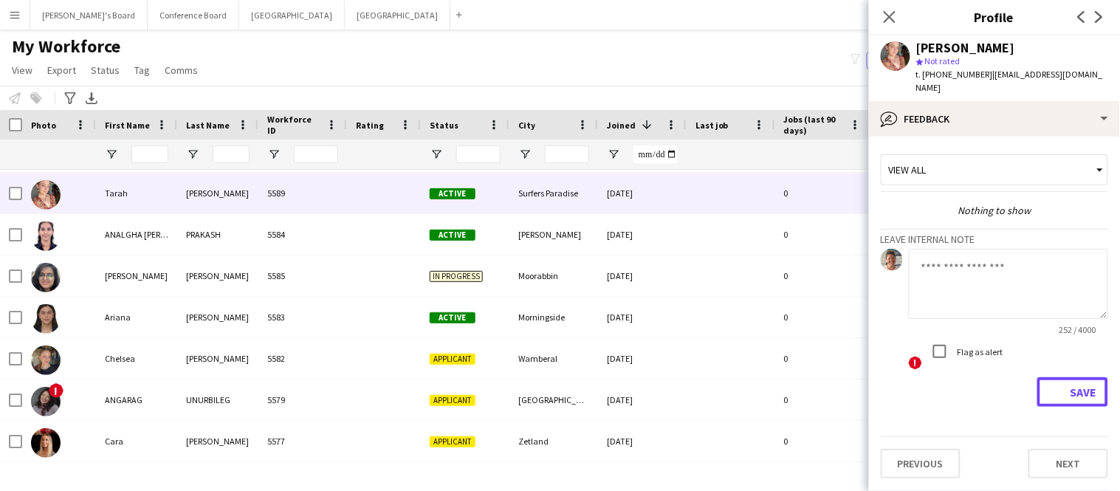
scroll to position [0, 0]
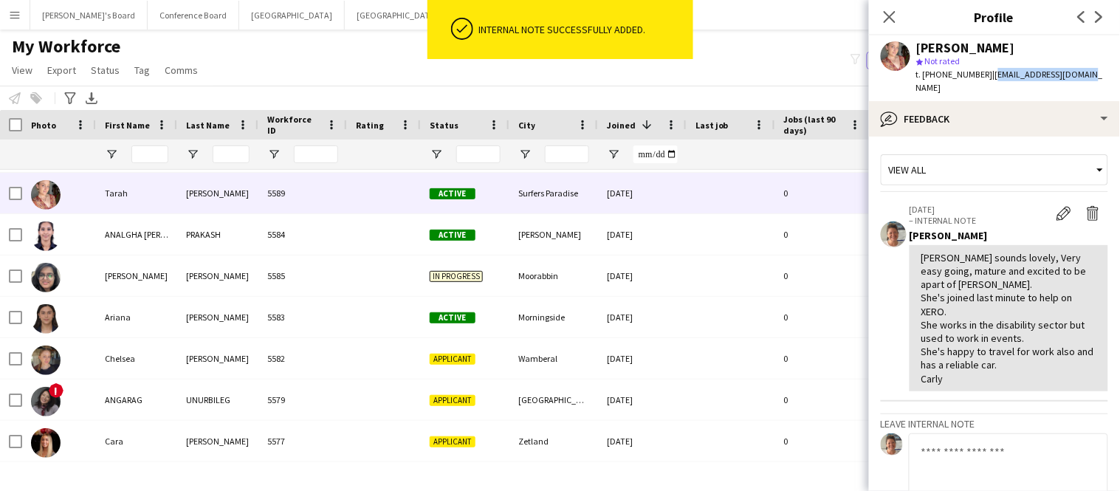
drag, startPoint x: 986, startPoint y: 75, endPoint x: 1072, endPoint y: 80, distance: 85.8
click at [1072, 80] on span "| [EMAIL_ADDRESS][DOMAIN_NAME]" at bounding box center [1009, 81] width 187 height 24
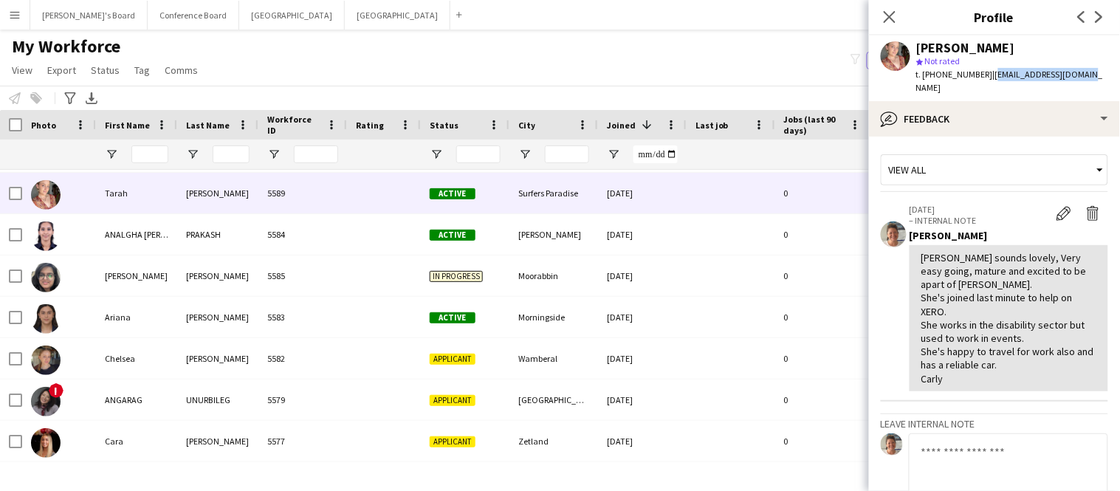
copy span "[EMAIL_ADDRESS][DOMAIN_NAME]"
click at [888, 17] on icon at bounding box center [889, 17] width 14 height 14
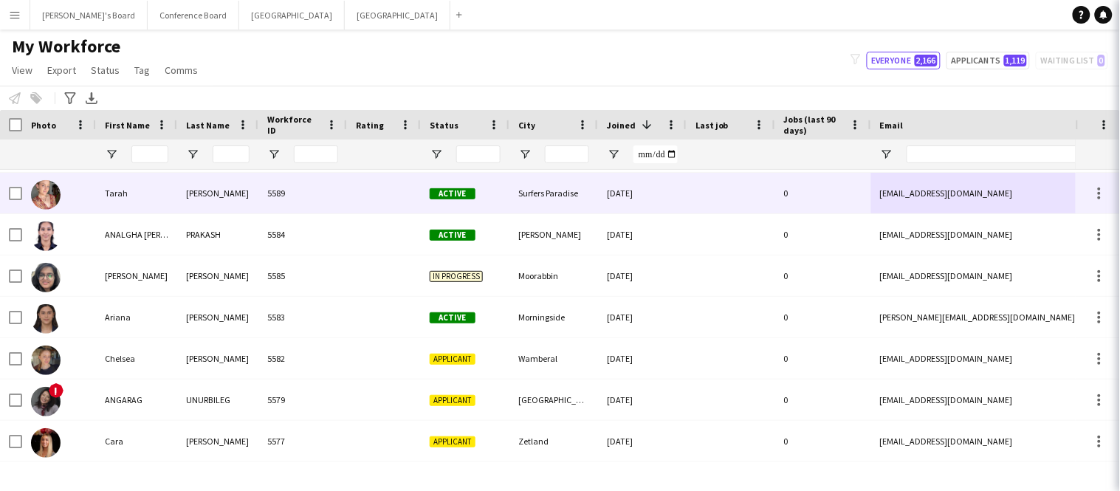
click at [1119, 17] on icon "Close pop-in" at bounding box center [1141, 17] width 12 height 12
click at [577, 193] on div "Surfers Paradise" at bounding box center [553, 193] width 89 height 41
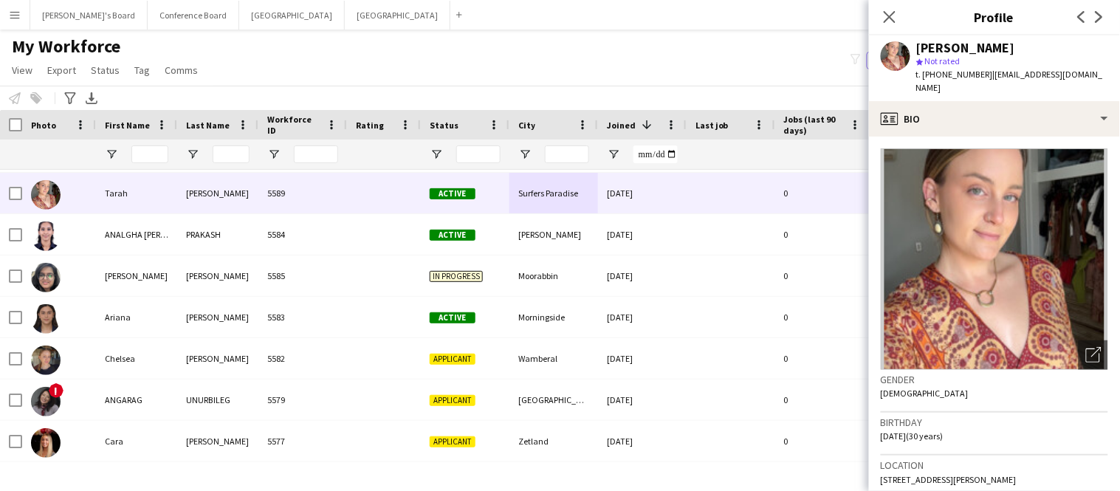
drag, startPoint x: 936, startPoint y: 75, endPoint x: 982, endPoint y: 77, distance: 45.8
click at [982, 77] on div "t. [PHONE_NUMBER] | [EMAIL_ADDRESS][DOMAIN_NAME]" at bounding box center [1012, 81] width 192 height 27
copy span "0475397669"
drag, startPoint x: 986, startPoint y: 76, endPoint x: 1076, endPoint y: 77, distance: 90.1
click at [1076, 77] on div "[PERSON_NAME] star Not rated t. [PHONE_NUMBER] | [EMAIL_ADDRESS][DOMAIN_NAME]" at bounding box center [994, 68] width 251 height 66
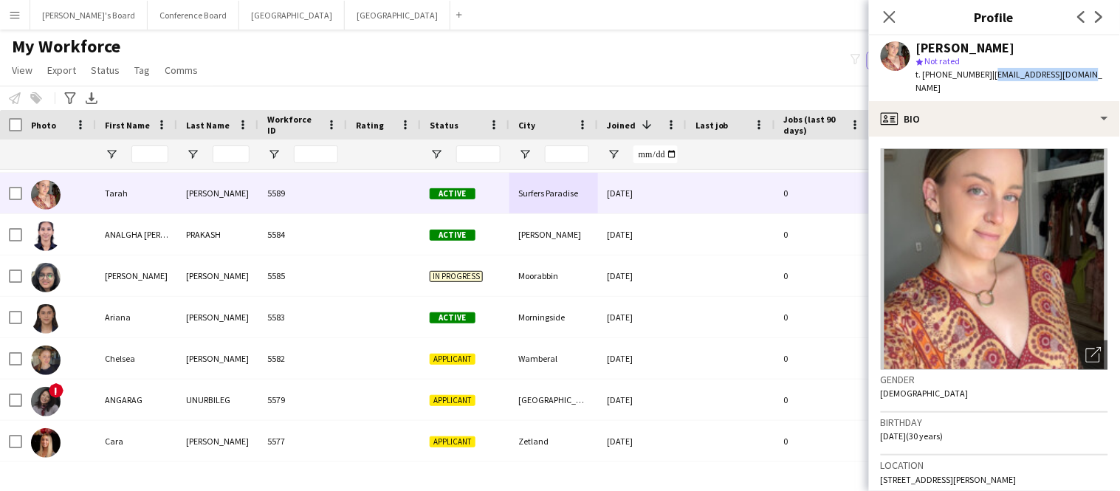
copy span "[EMAIL_ADDRESS][DOMAIN_NAME]"
click at [890, 13] on icon "Close pop-in" at bounding box center [889, 17] width 14 height 14
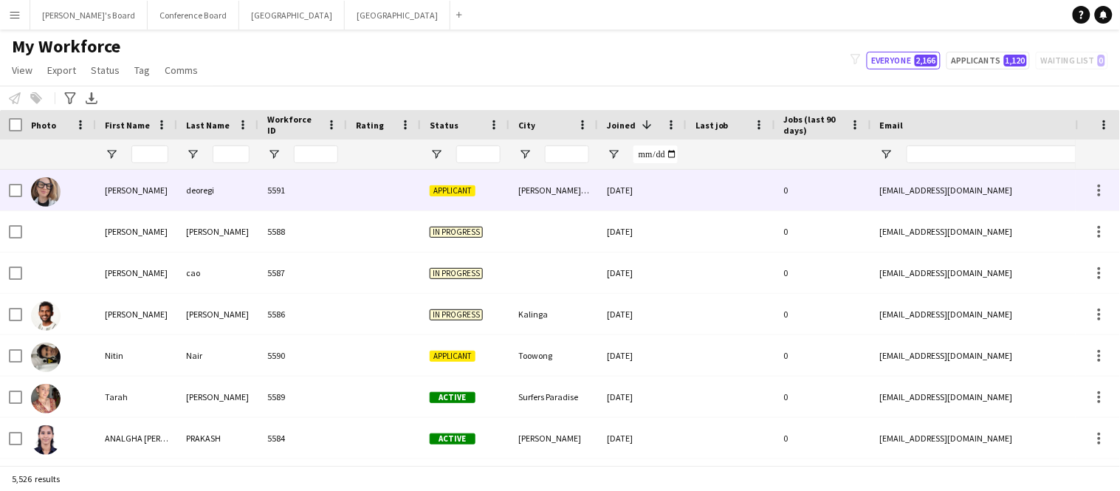
click at [225, 188] on div "deoregi" at bounding box center [217, 190] width 81 height 41
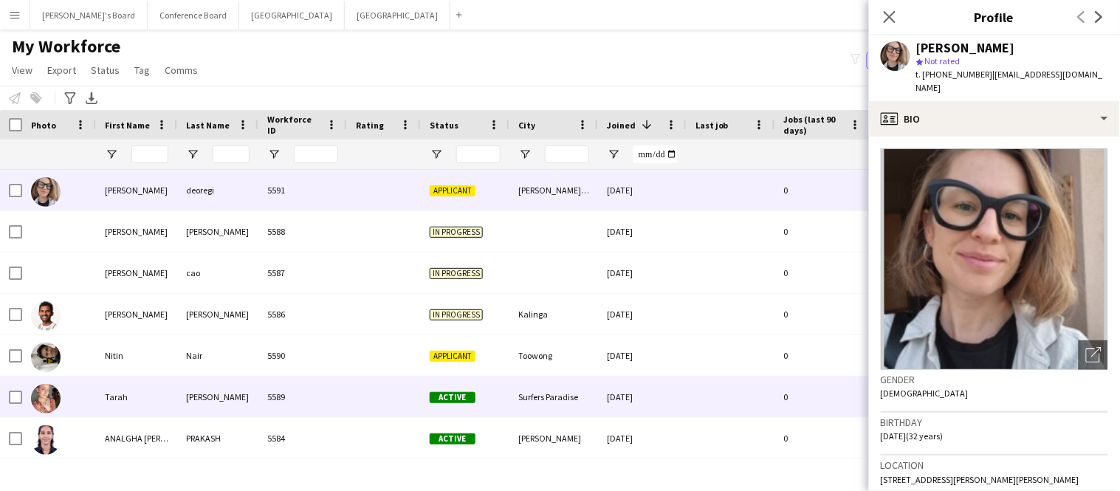
click at [151, 402] on div "Tarah" at bounding box center [136, 396] width 81 height 41
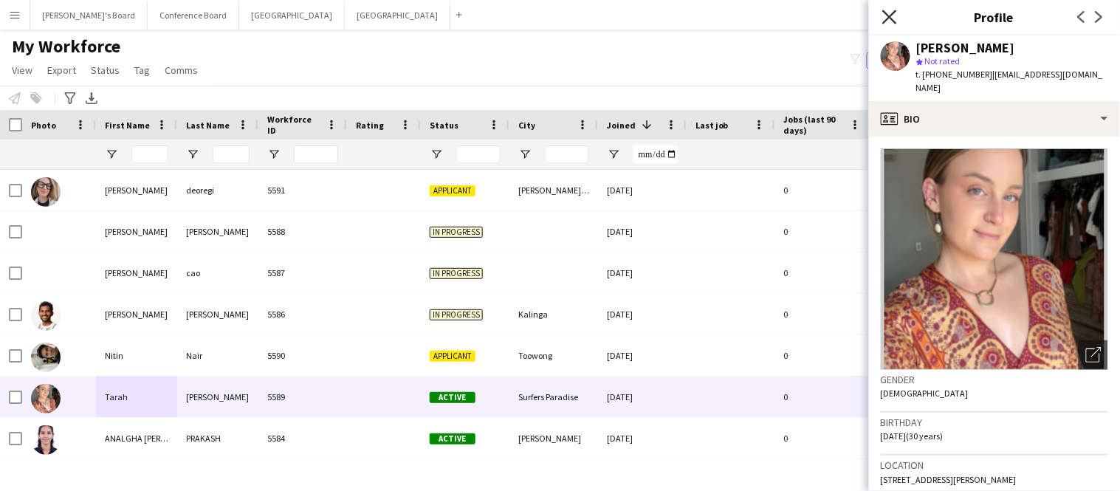
click at [888, 21] on icon "Close pop-in" at bounding box center [889, 17] width 14 height 14
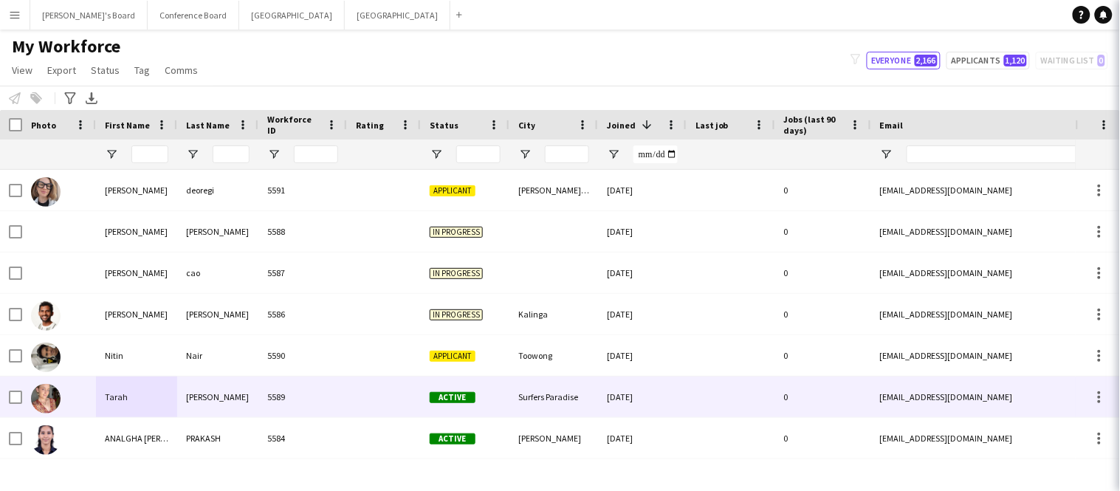
click at [740, 405] on div at bounding box center [731, 396] width 89 height 41
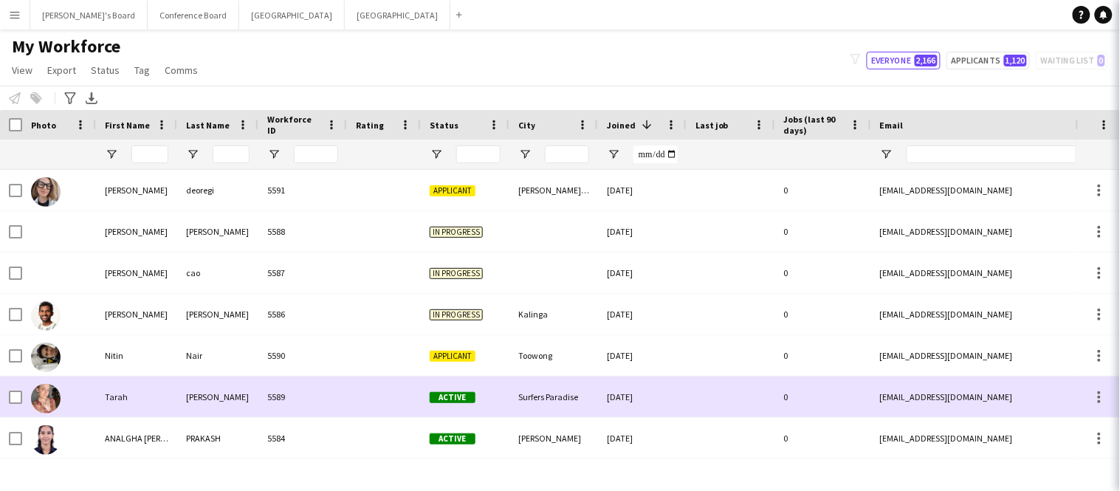
click at [127, 404] on div "Tarah Avery-Flack 5589 Active Surfers Paradise 01-09-2025 0 taveryflack@gmail.c…" at bounding box center [800, 396] width 1600 height 41
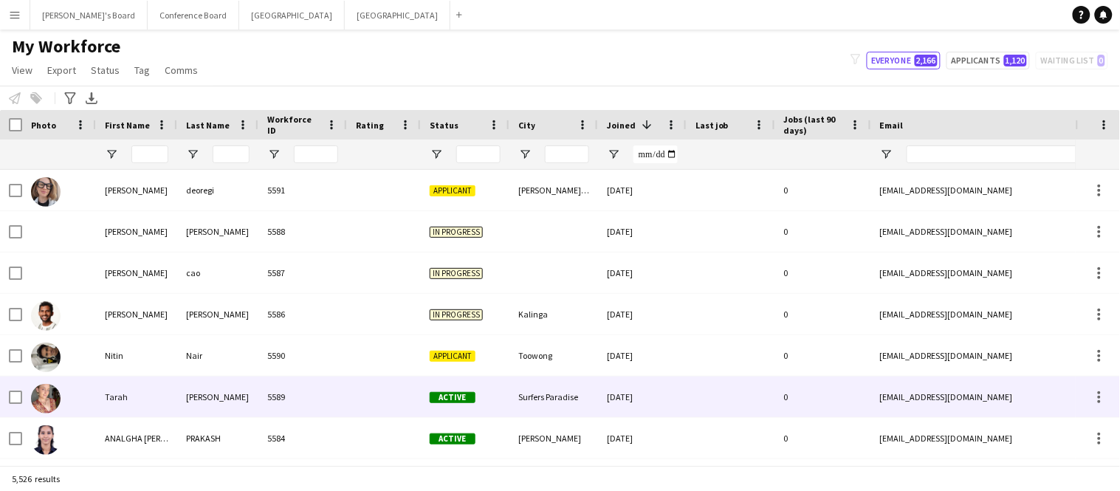
click at [277, 397] on div "5589" at bounding box center [302, 396] width 89 height 41
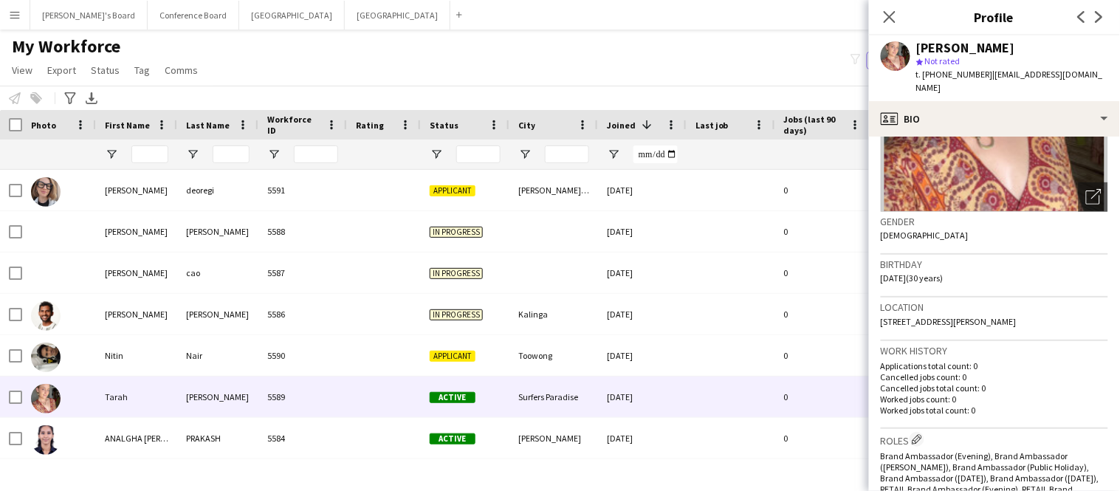
scroll to position [162, 0]
